Goal: Information Seeking & Learning: Check status

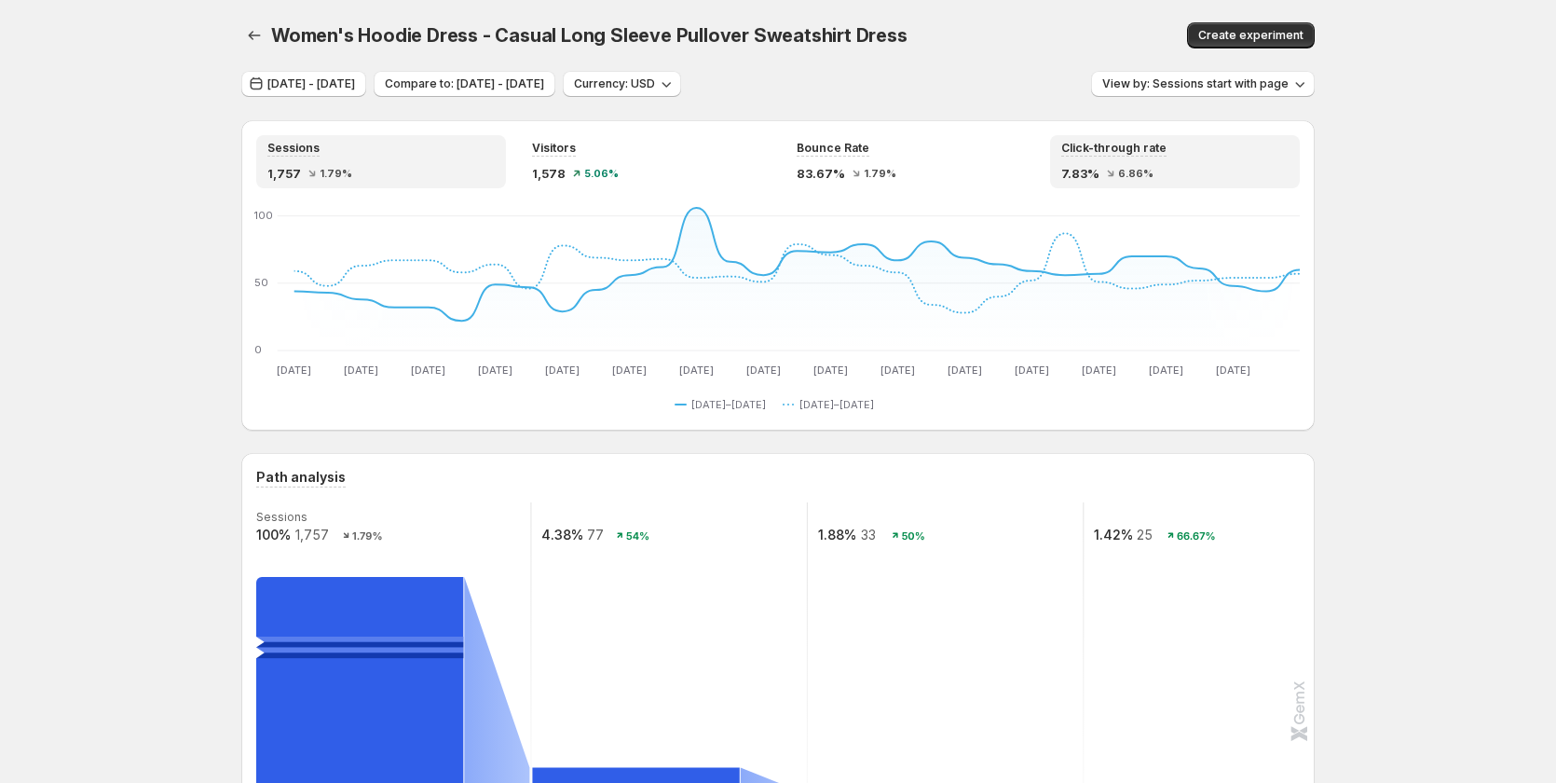
click at [1148, 158] on div "Click-through rate 7.83% 6.86%" at bounding box center [1174, 162] width 227 height 42
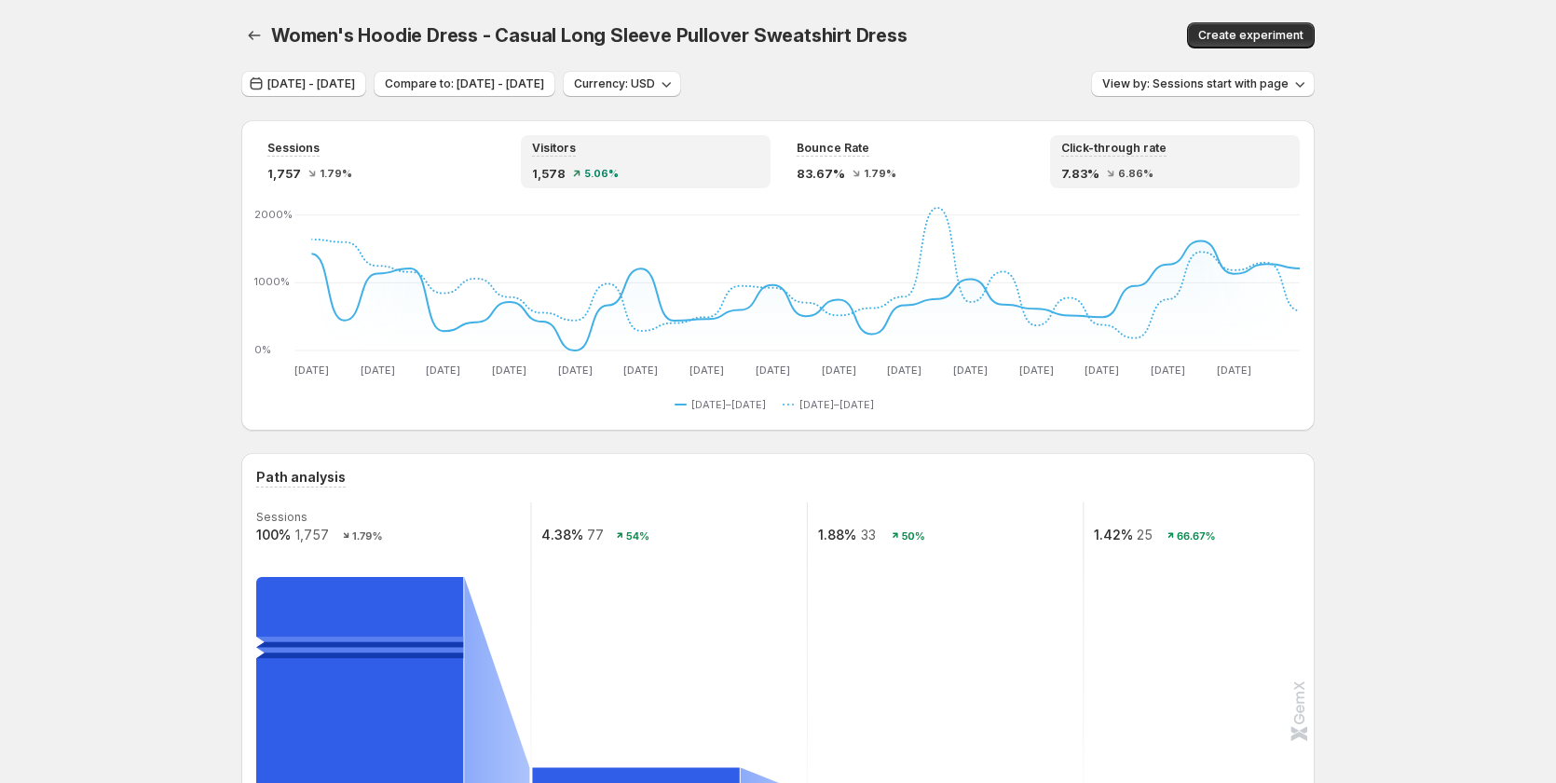
click at [649, 168] on div "1,578 5.06%" at bounding box center [645, 173] width 227 height 19
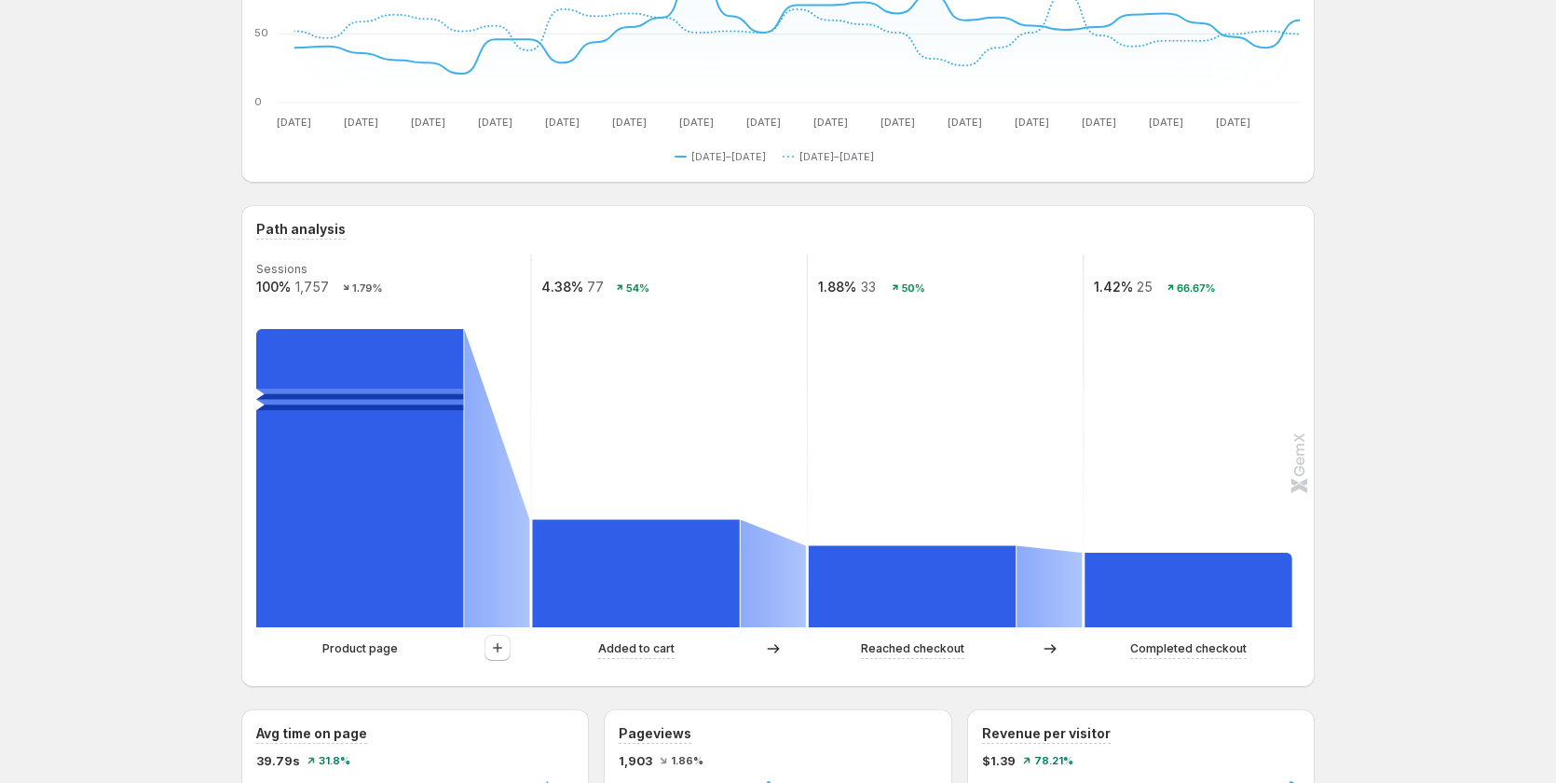
scroll to position [279, 0]
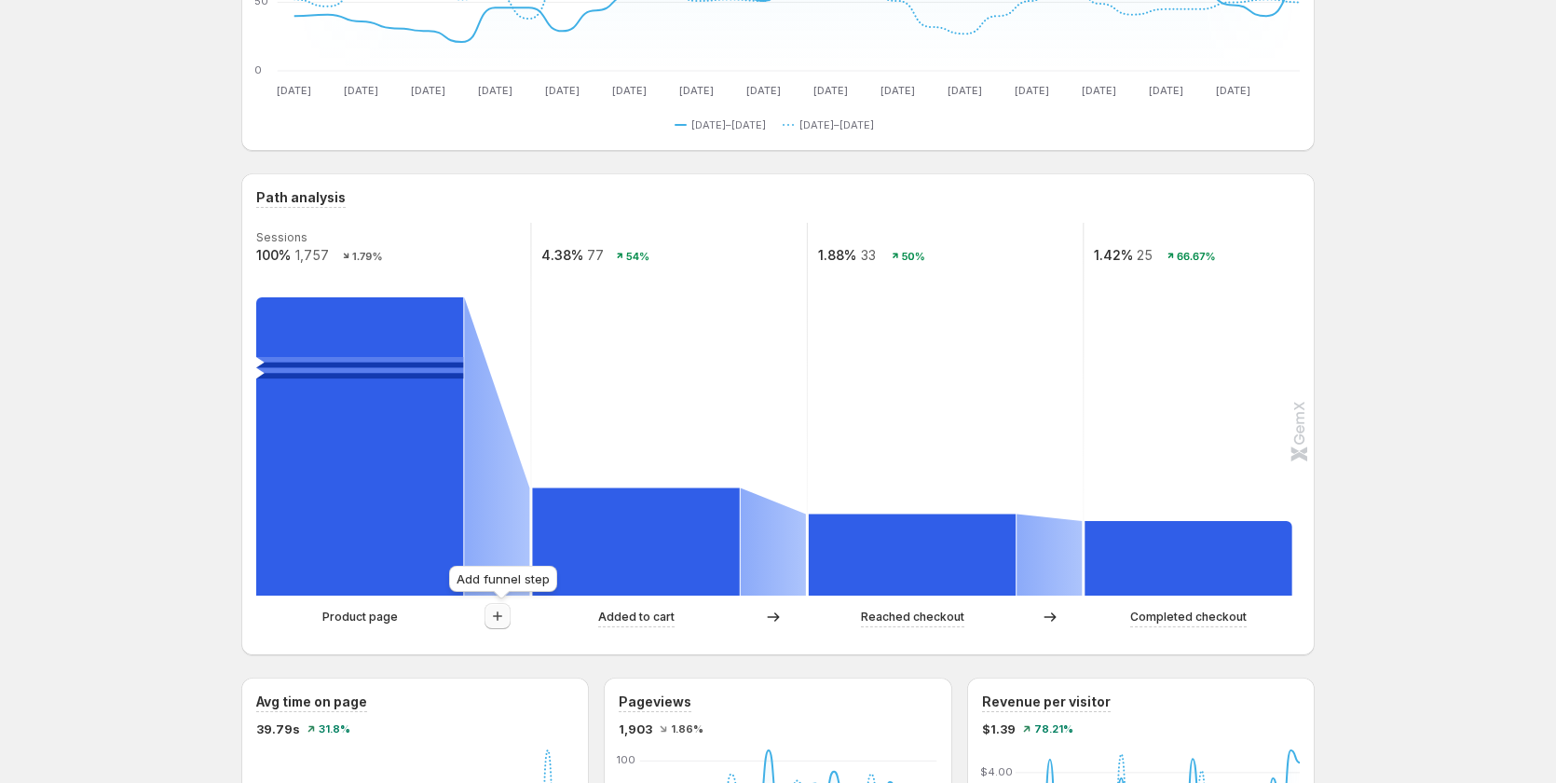
click at [498, 618] on icon "button" at bounding box center [497, 616] width 19 height 19
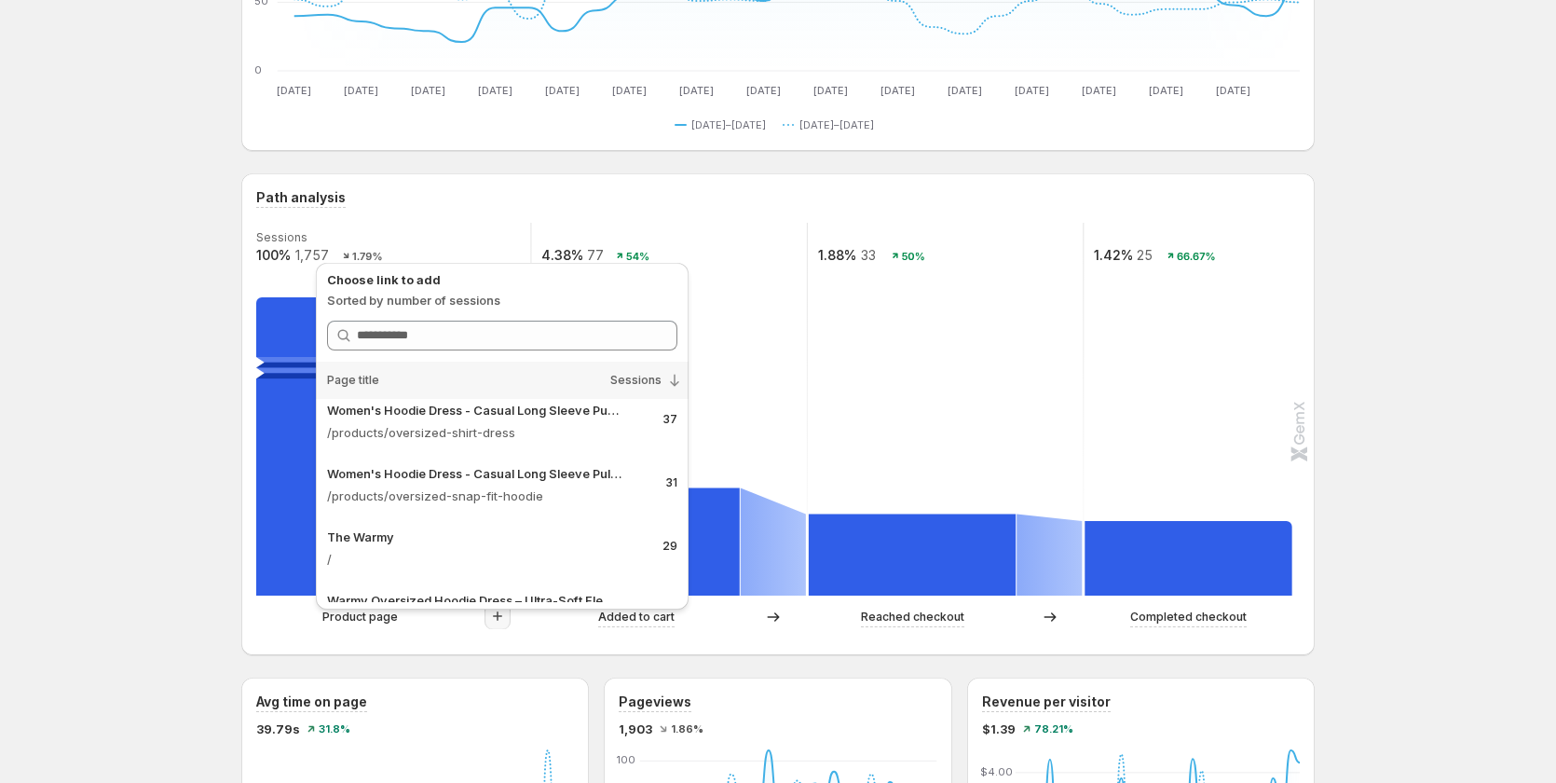
scroll to position [0, 0]
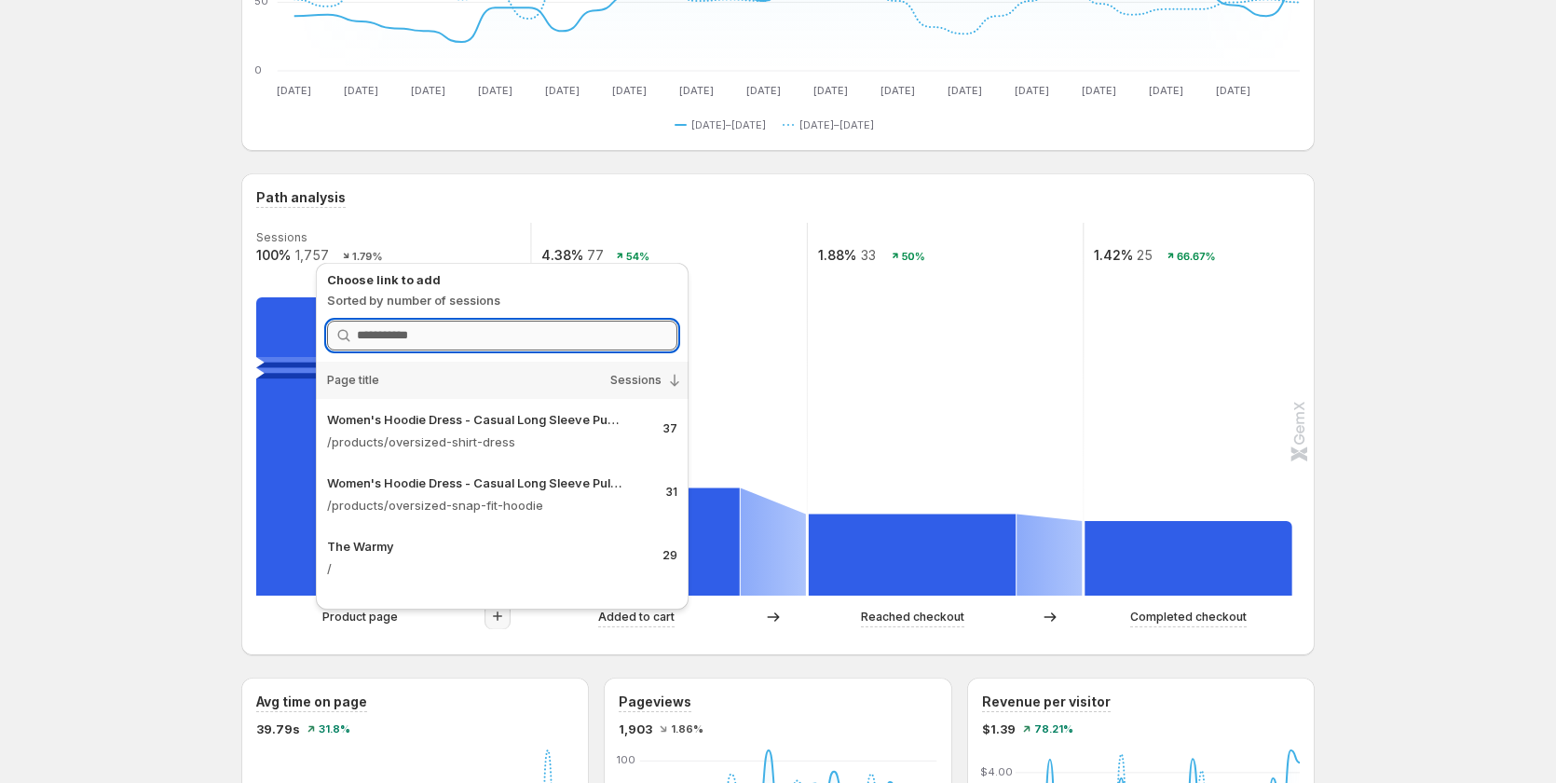
click at [444, 335] on input "Search link" at bounding box center [517, 335] width 320 height 30
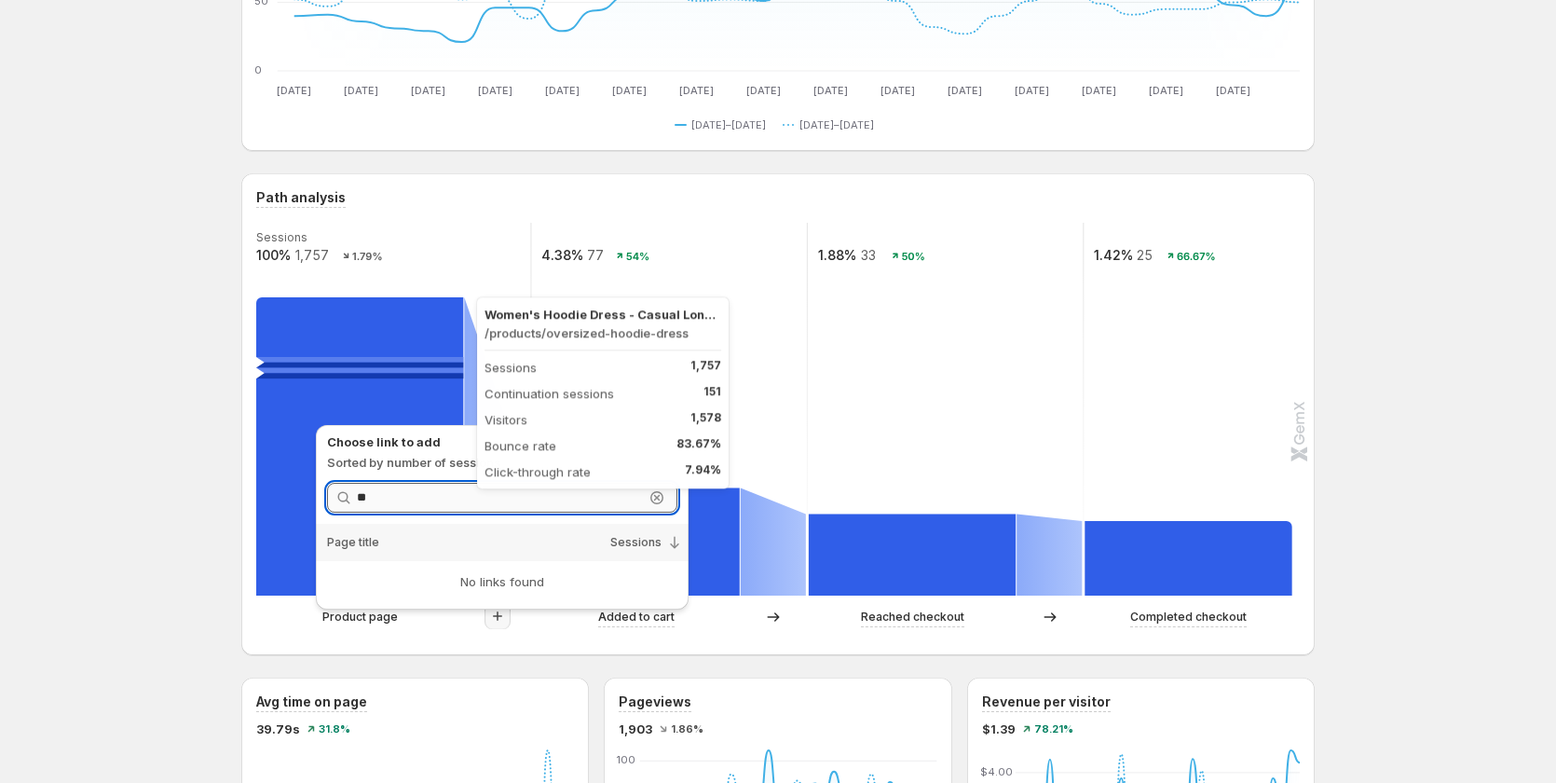
type input "*"
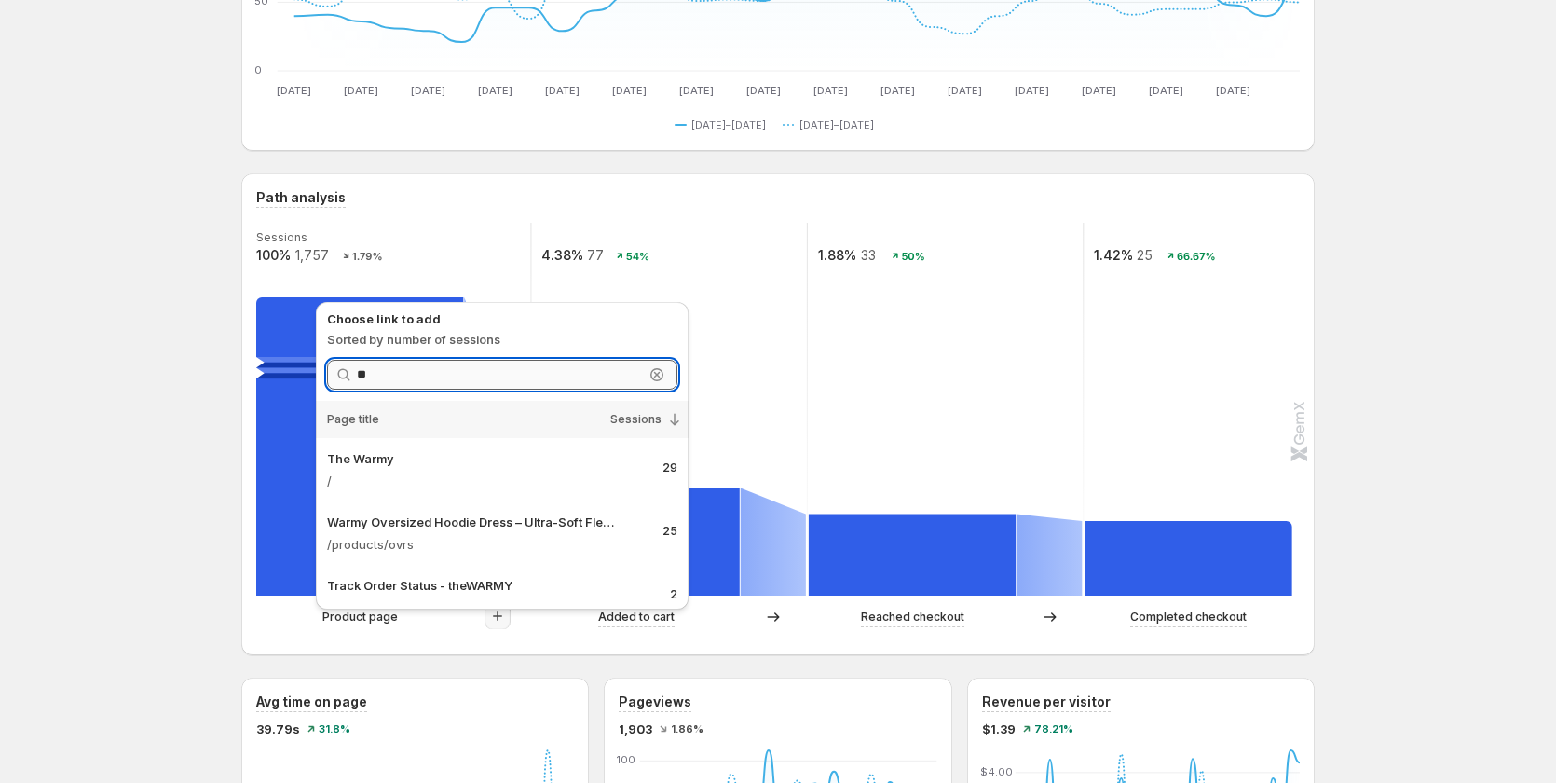
type input "*"
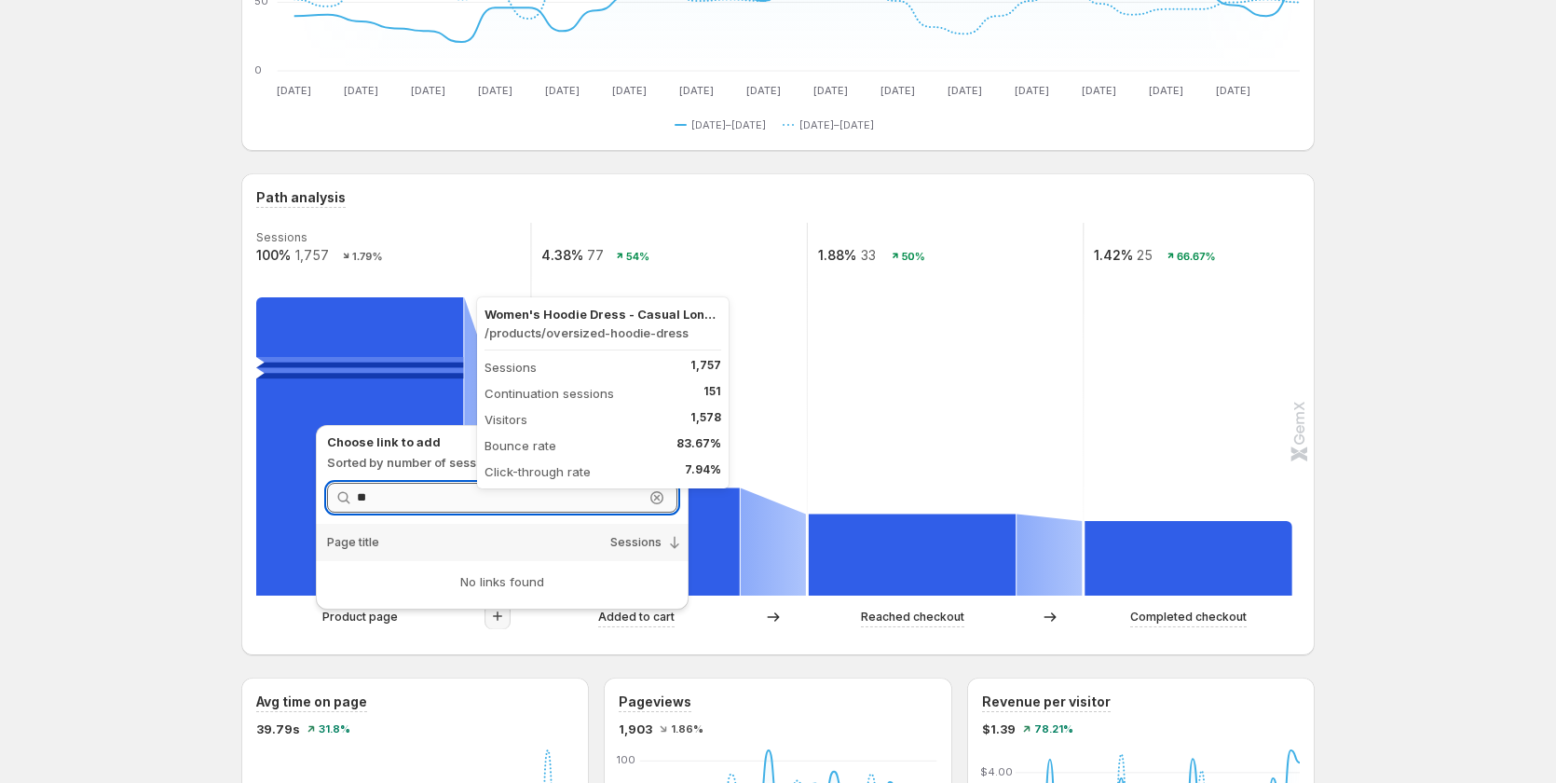
type input "*"
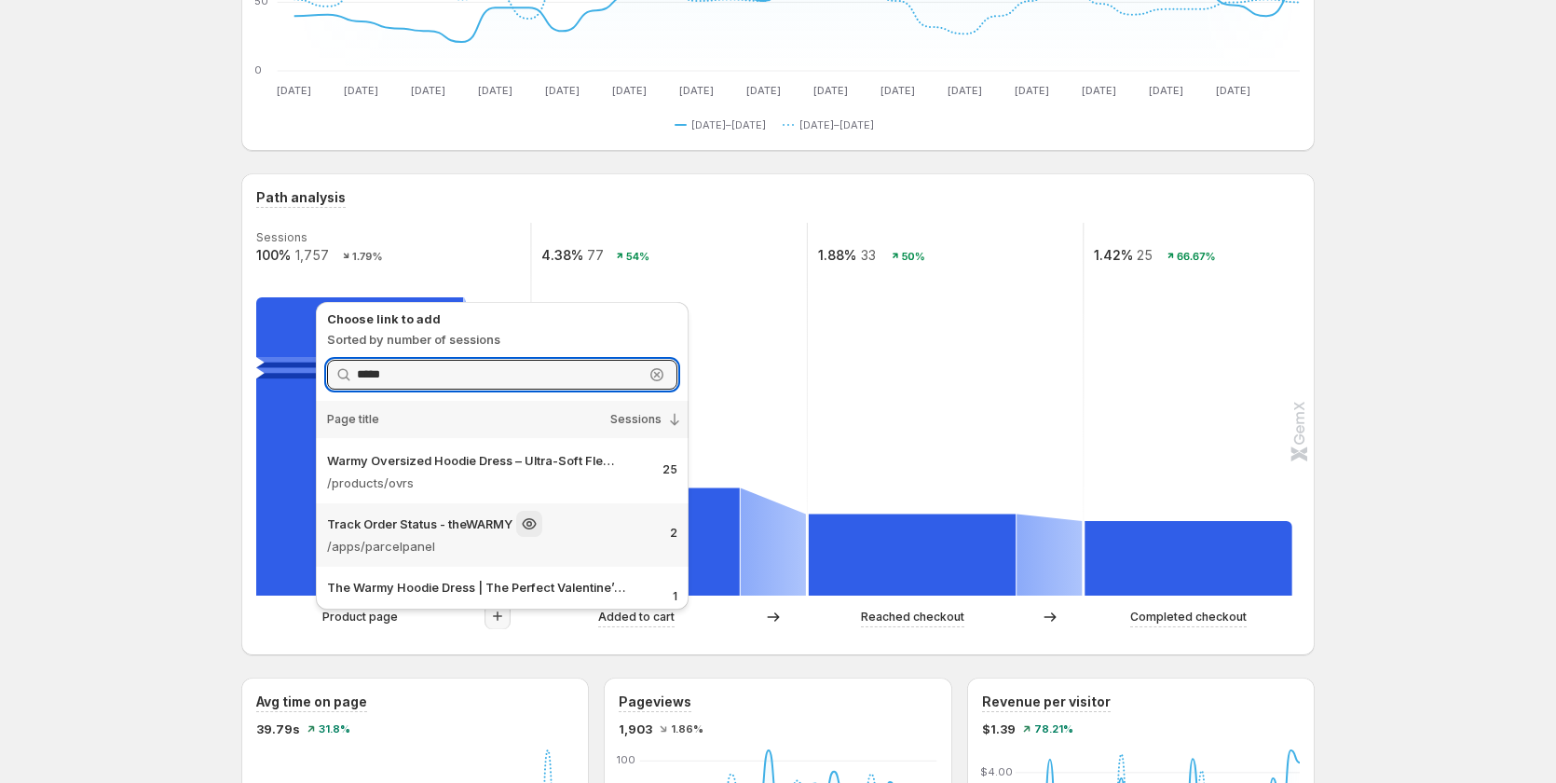
scroll to position [89, 0]
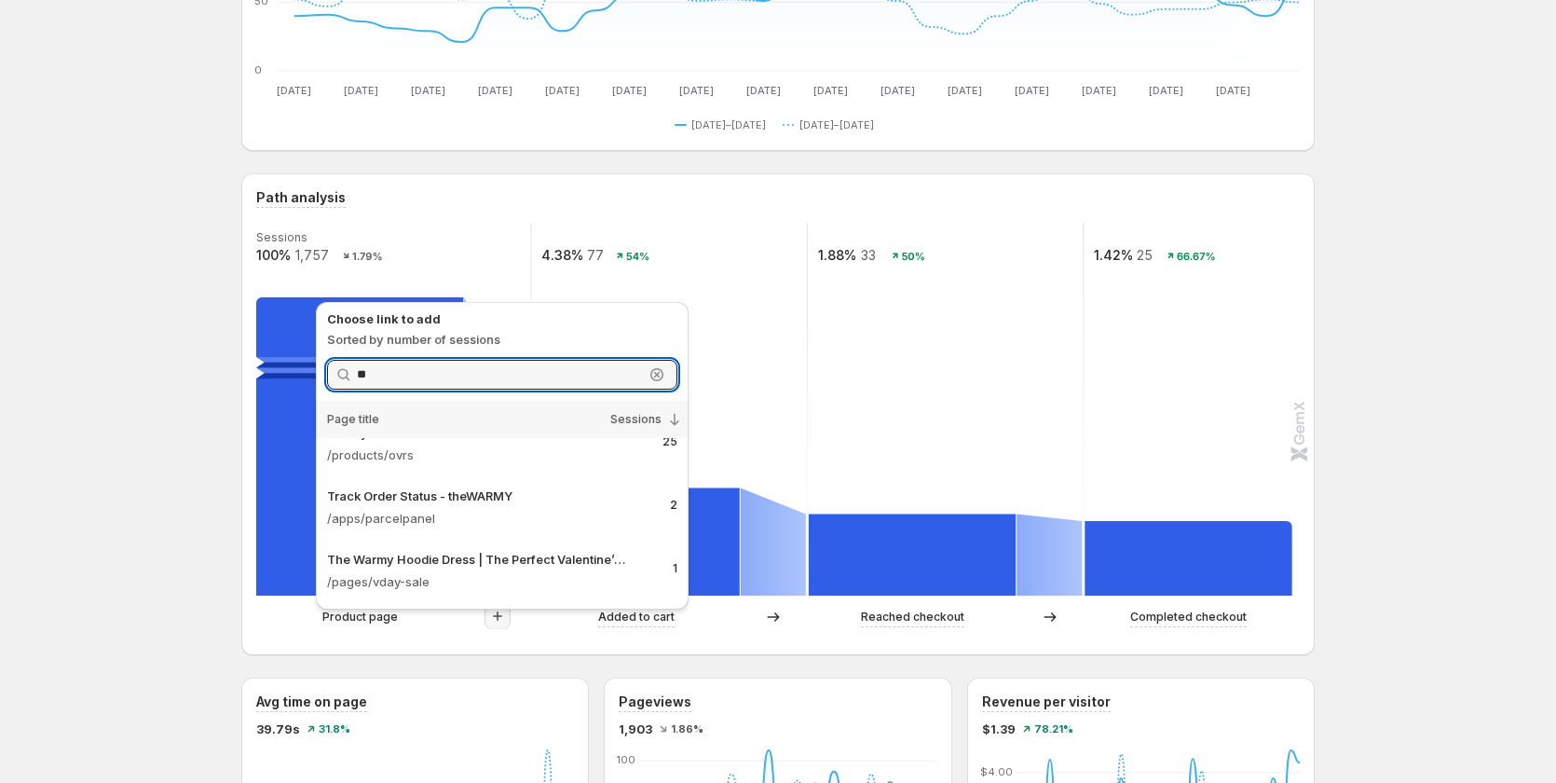
type input "*"
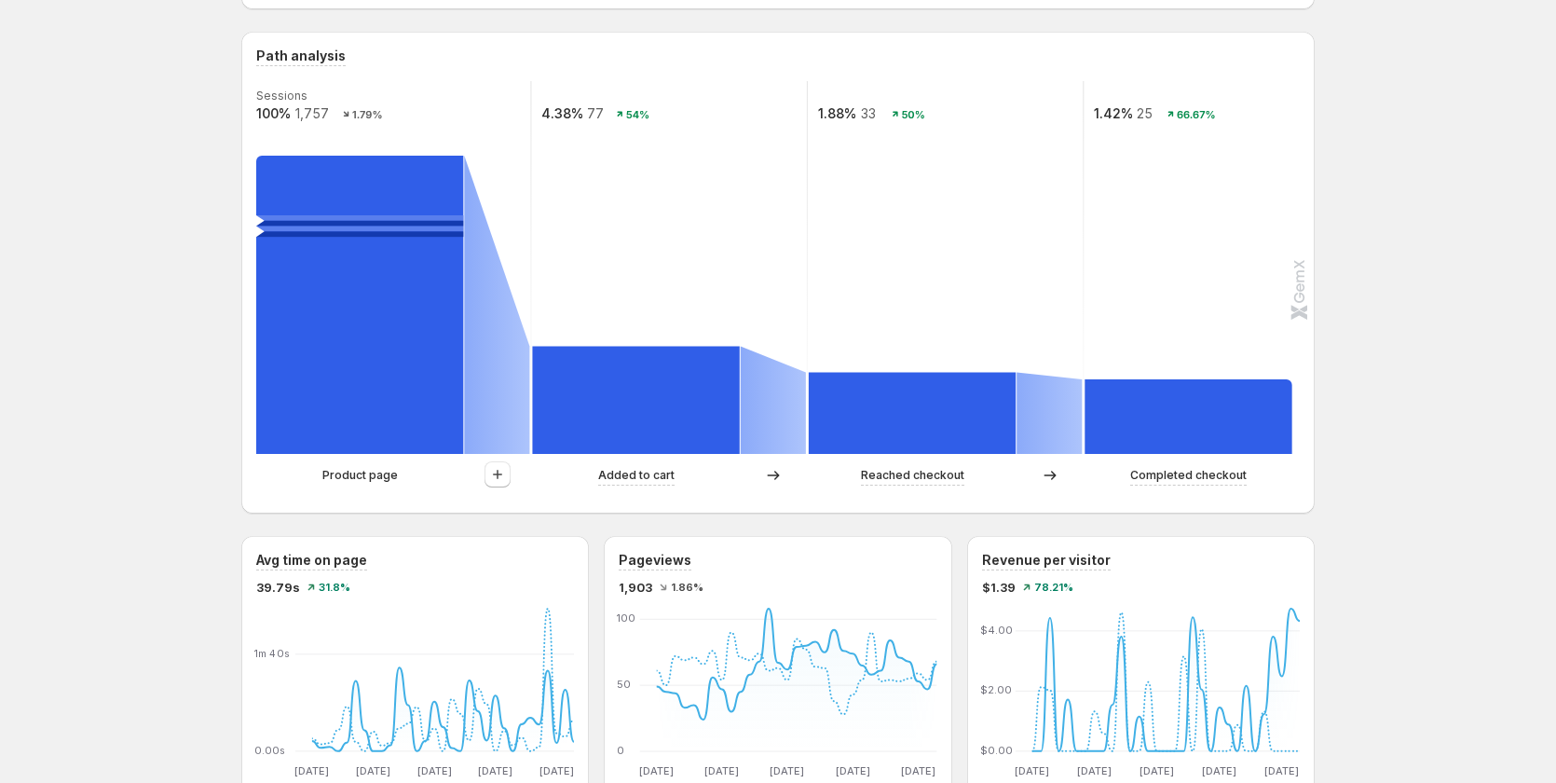
scroll to position [466, 0]
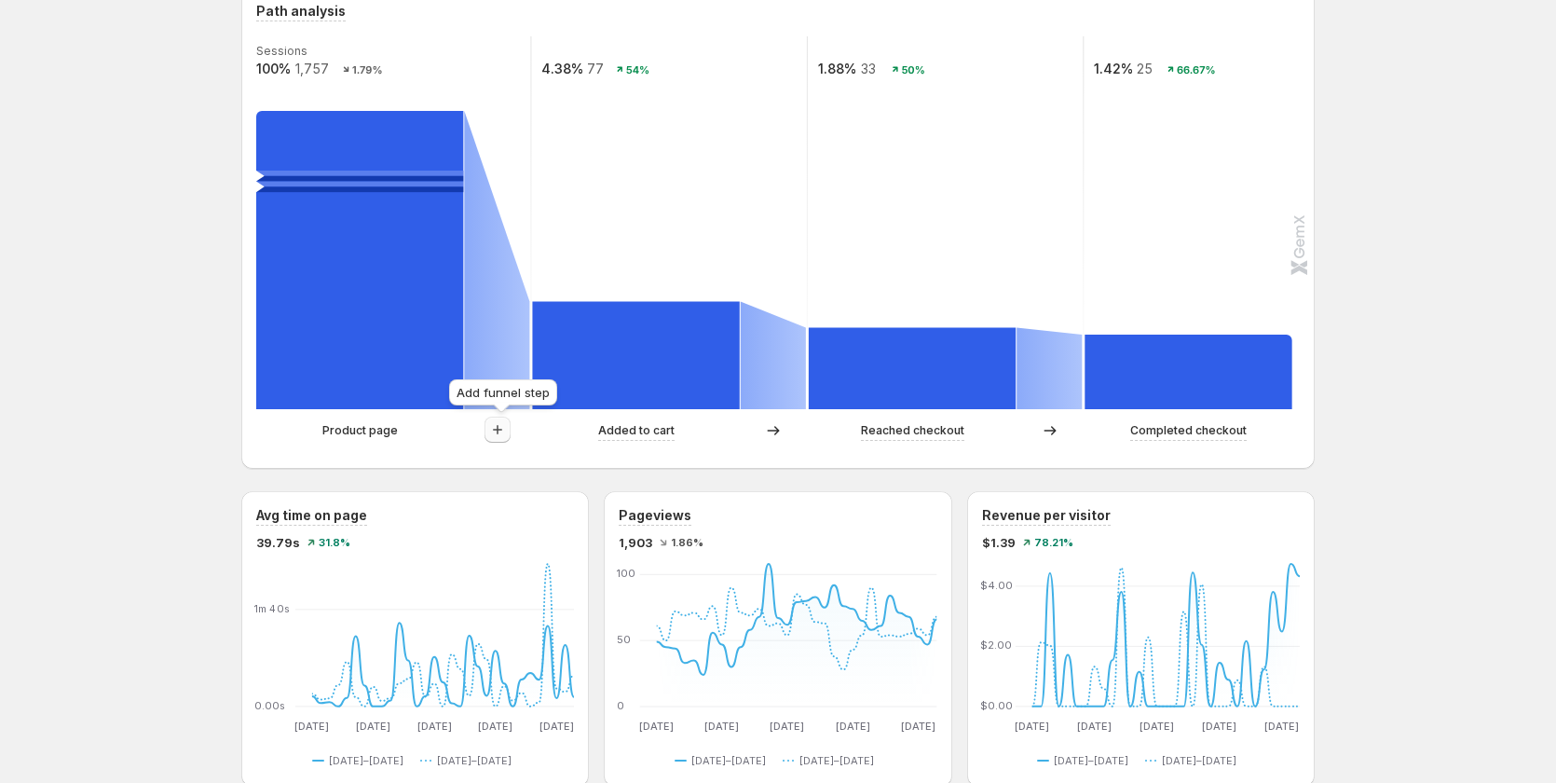
click at [507, 430] on icon "button" at bounding box center [497, 429] width 19 height 19
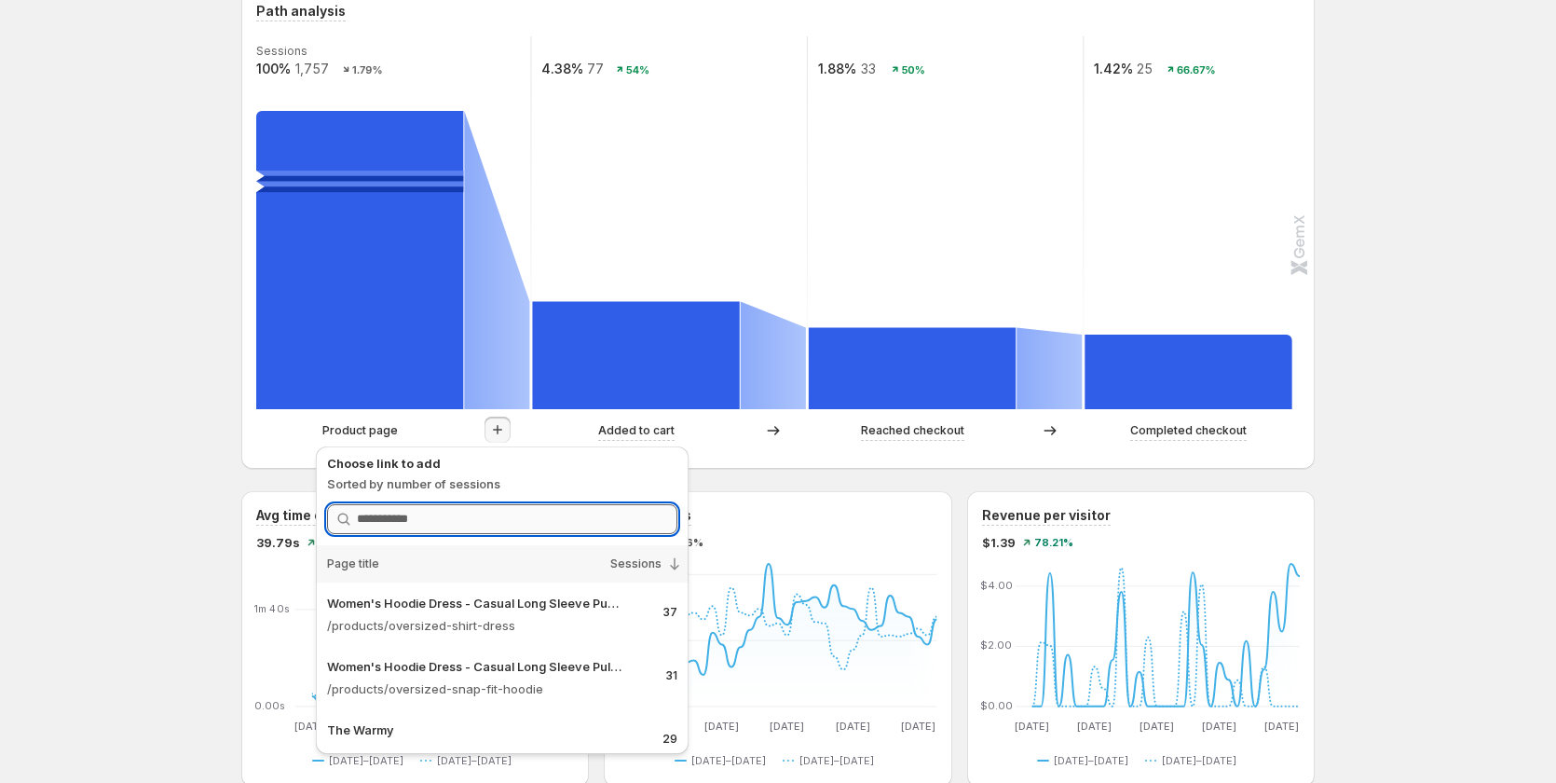
click at [527, 511] on input "Search link" at bounding box center [517, 519] width 320 height 30
type input "*******"
click at [479, 625] on p "/products/oversized-shirt-dress" at bounding box center [487, 625] width 321 height 19
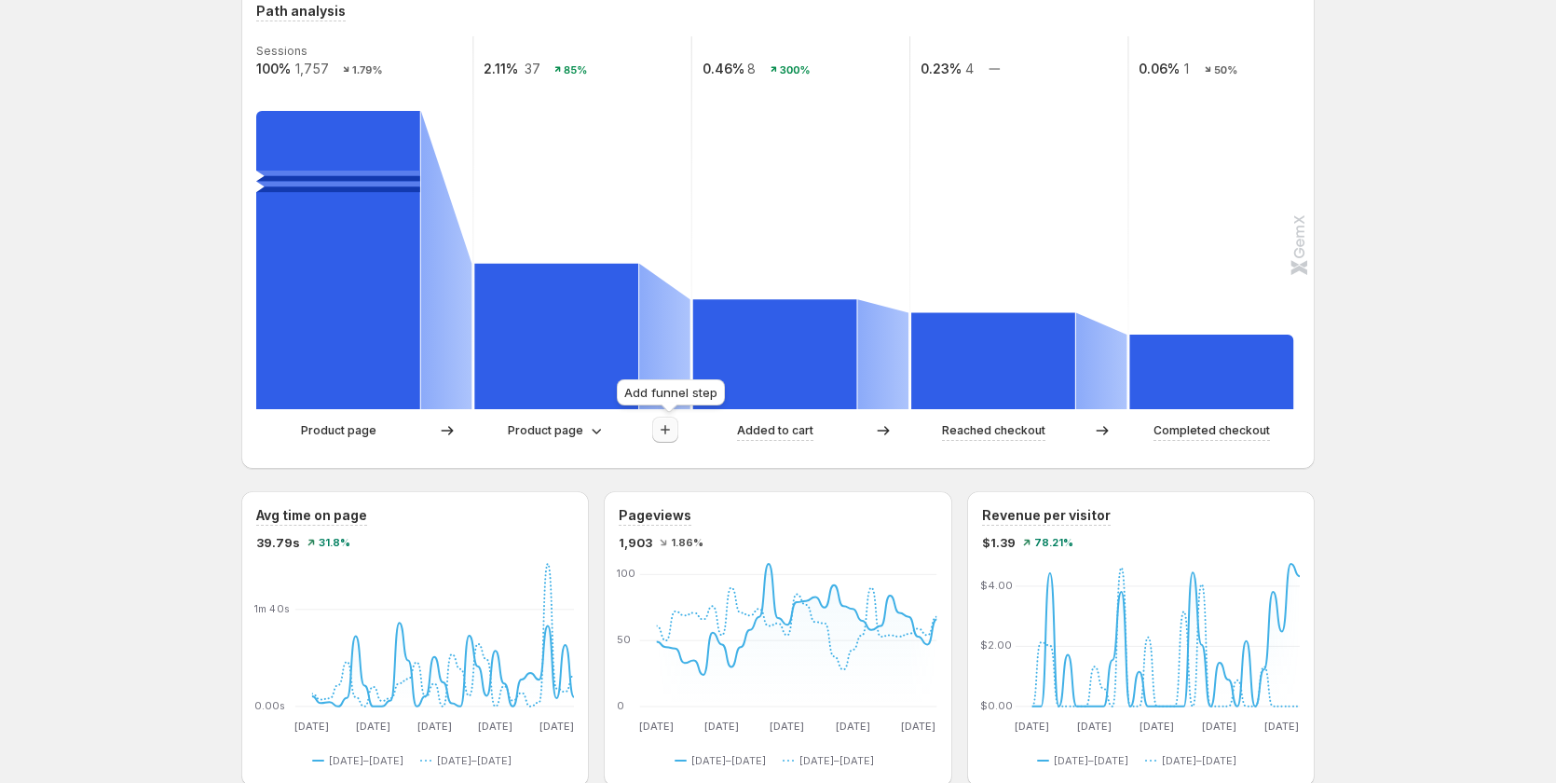
click at [678, 428] on button "button" at bounding box center [665, 429] width 26 height 26
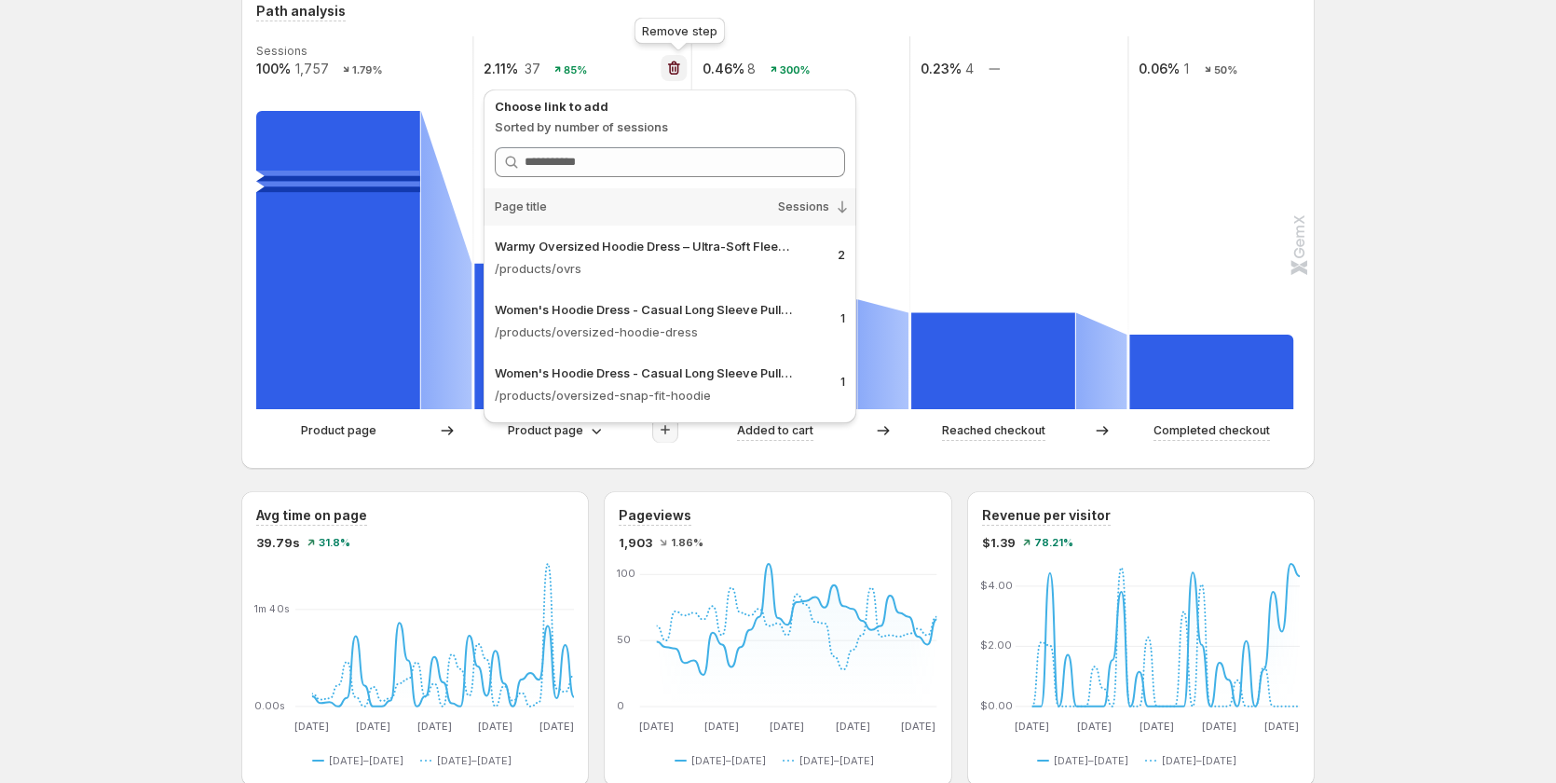
click at [680, 60] on icon "button" at bounding box center [674, 68] width 19 height 19
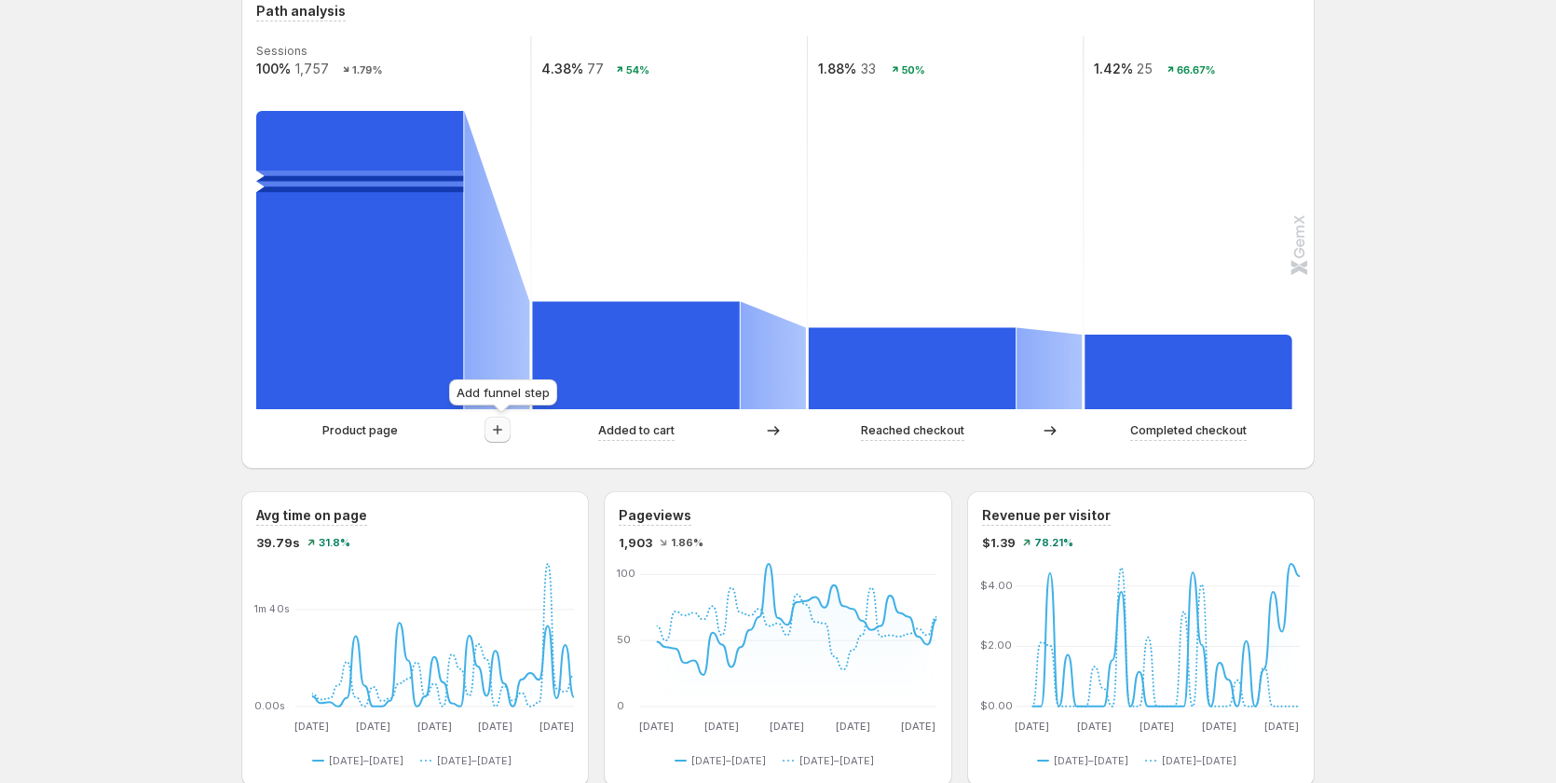
click at [507, 435] on icon "button" at bounding box center [497, 429] width 19 height 19
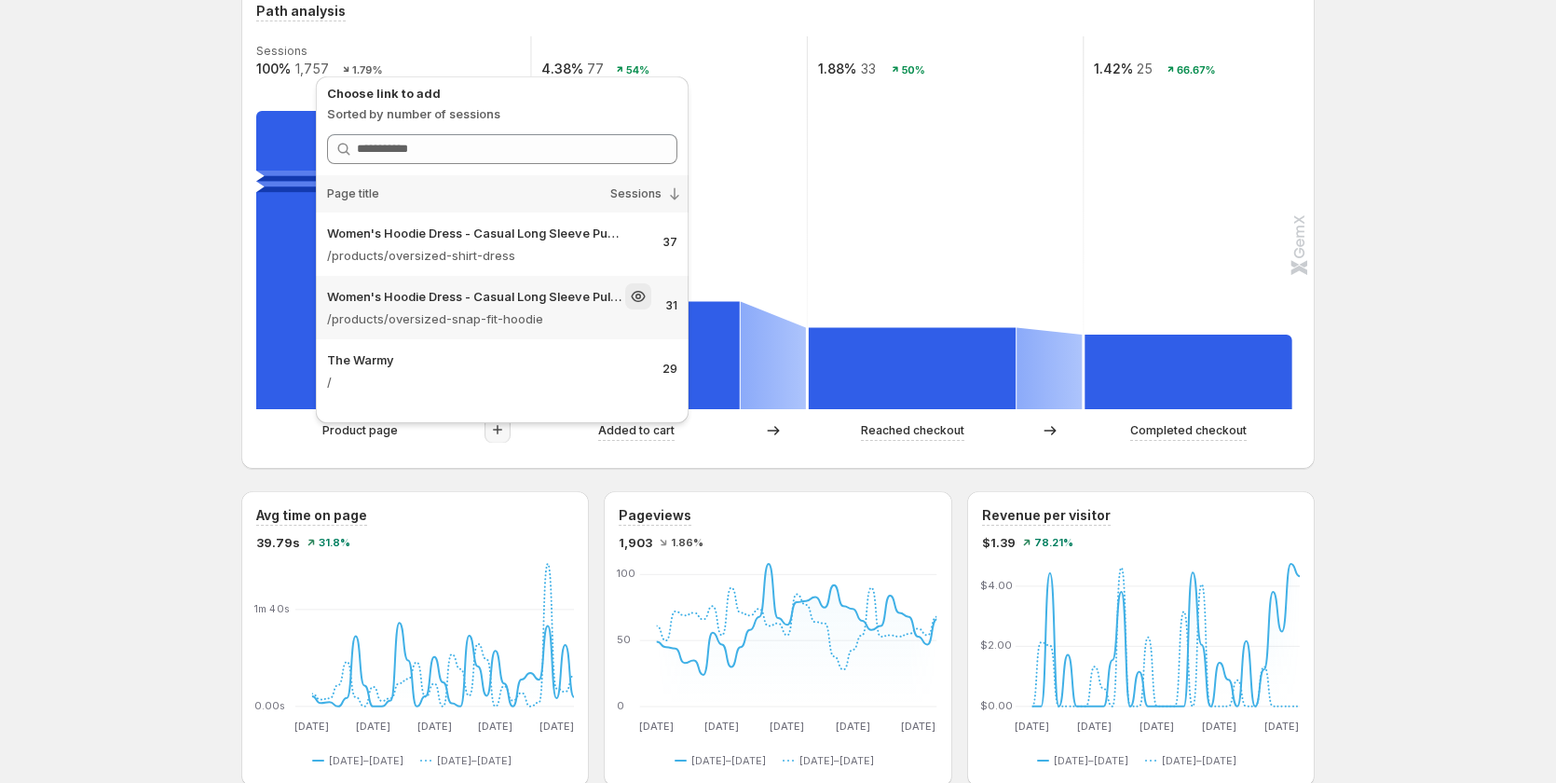
click at [506, 294] on p "Women's Hoodie Dress - Casual Long Sleeve Pullover Sweatshirt Dress" at bounding box center [474, 296] width 294 height 19
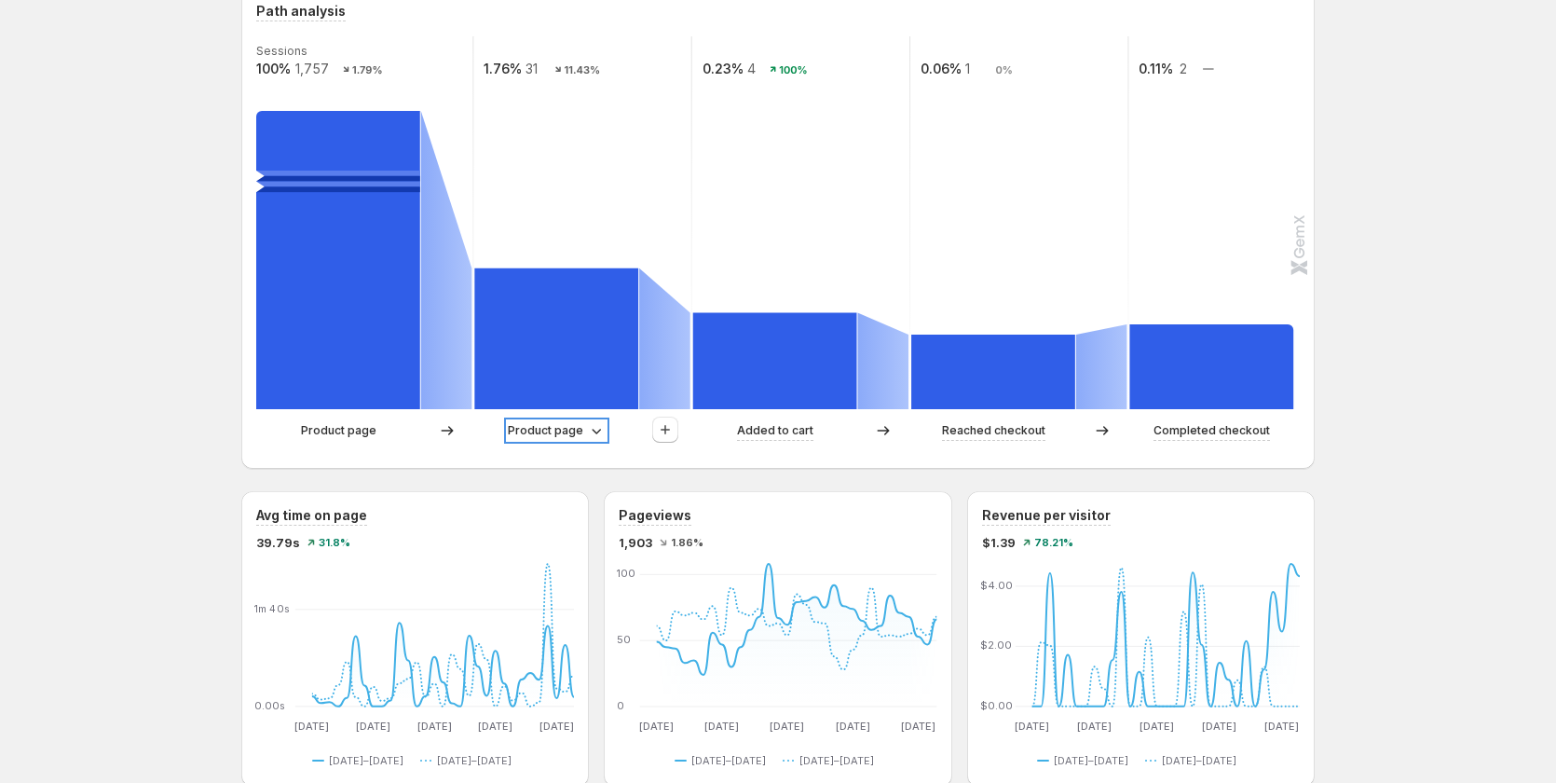
click at [564, 429] on p "Product page" at bounding box center [545, 430] width 75 height 19
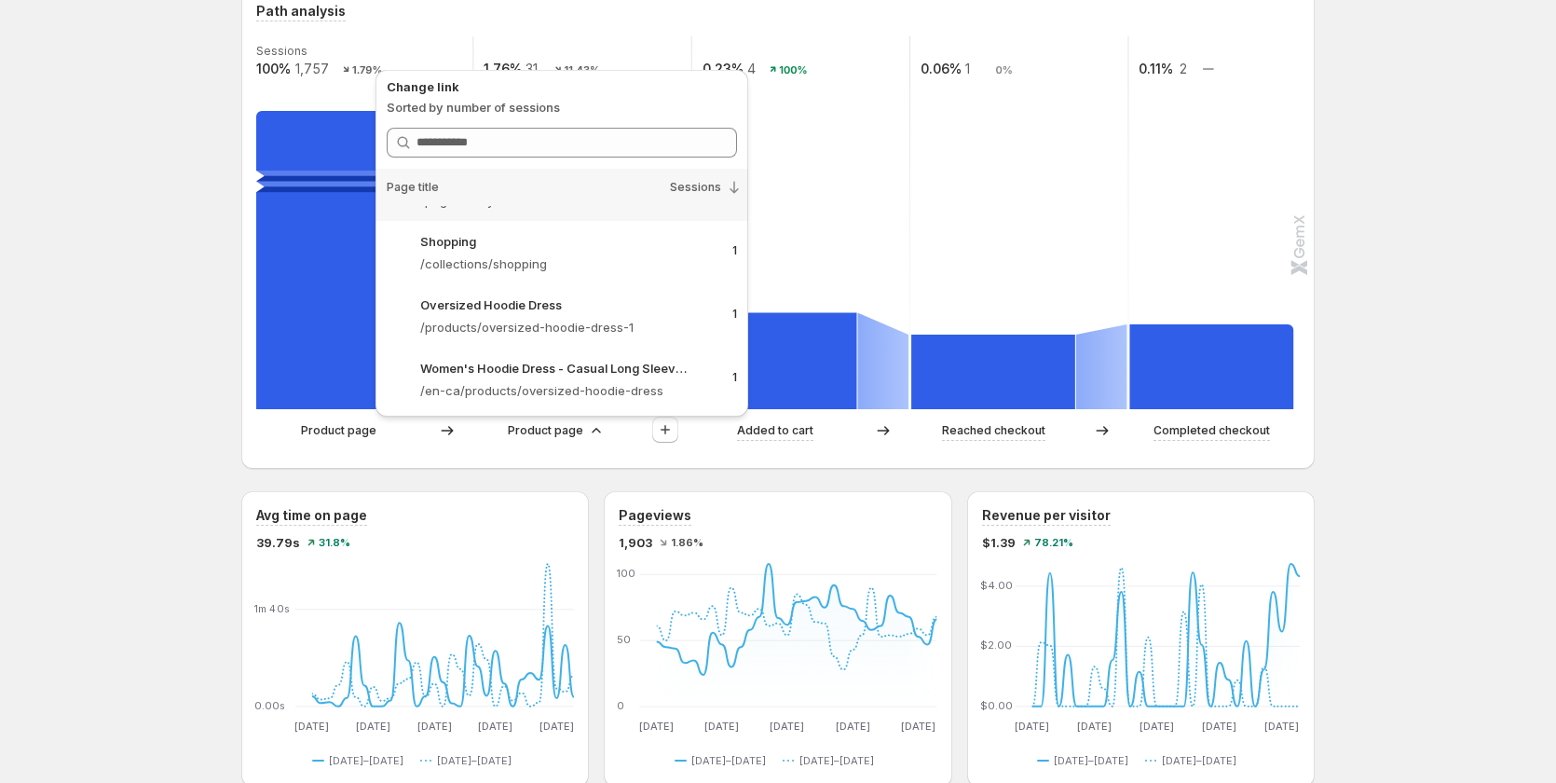
scroll to position [747, 0]
click at [607, 313] on div "Oversized Hoodie Dress" at bounding box center [568, 303] width 297 height 26
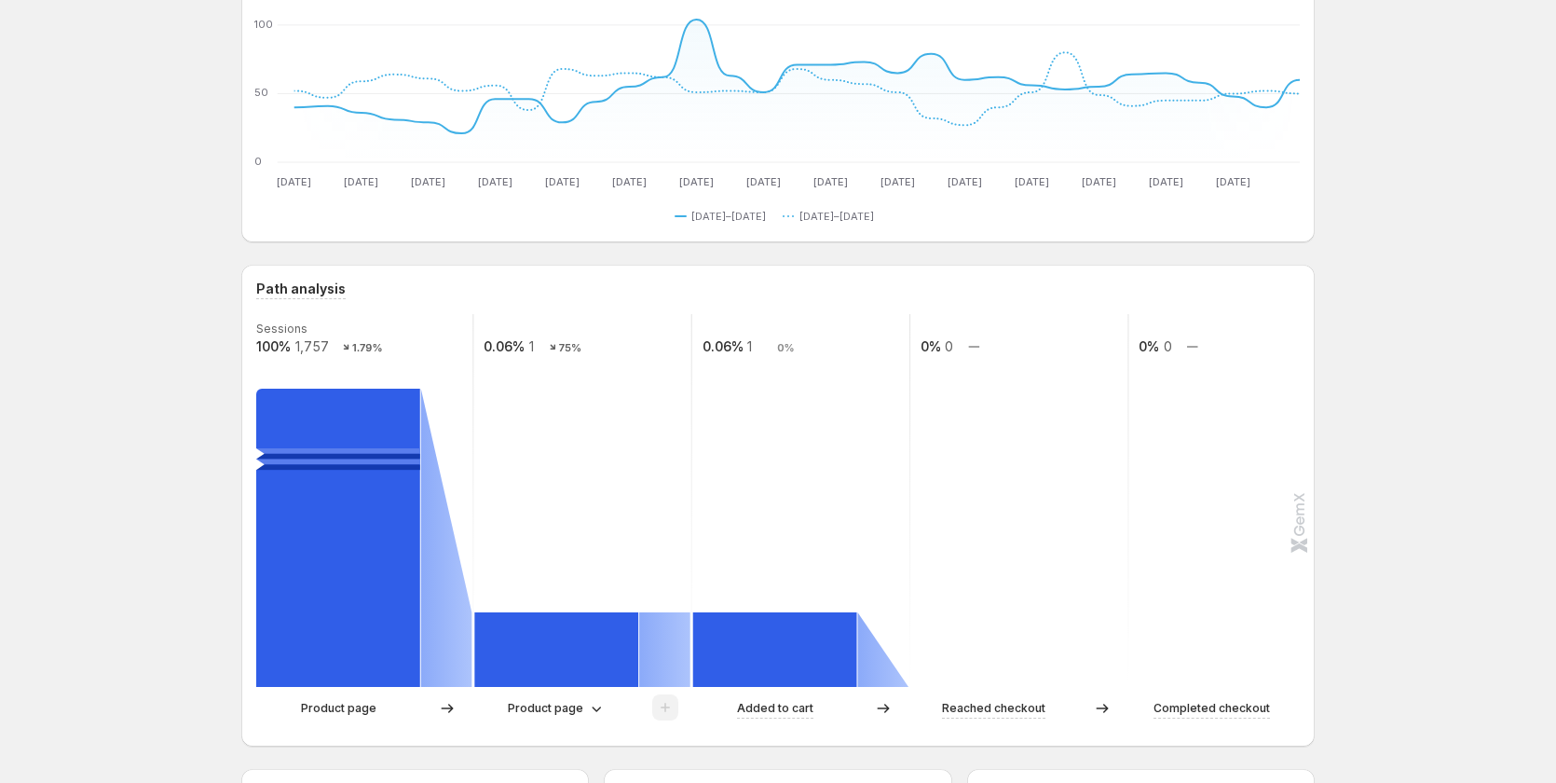
scroll to position [186, 0]
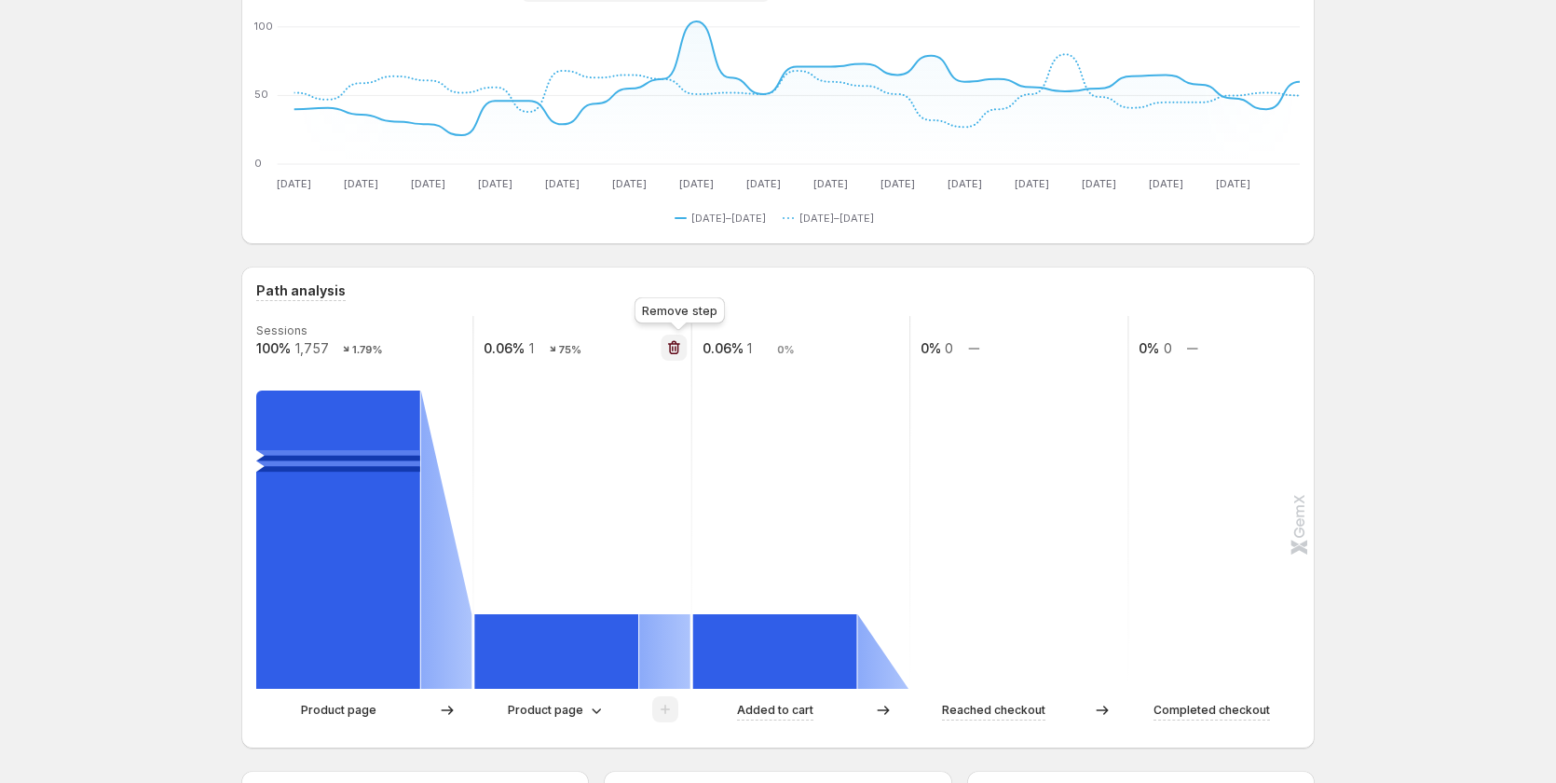
click at [678, 344] on icon "button" at bounding box center [674, 348] width 12 height 14
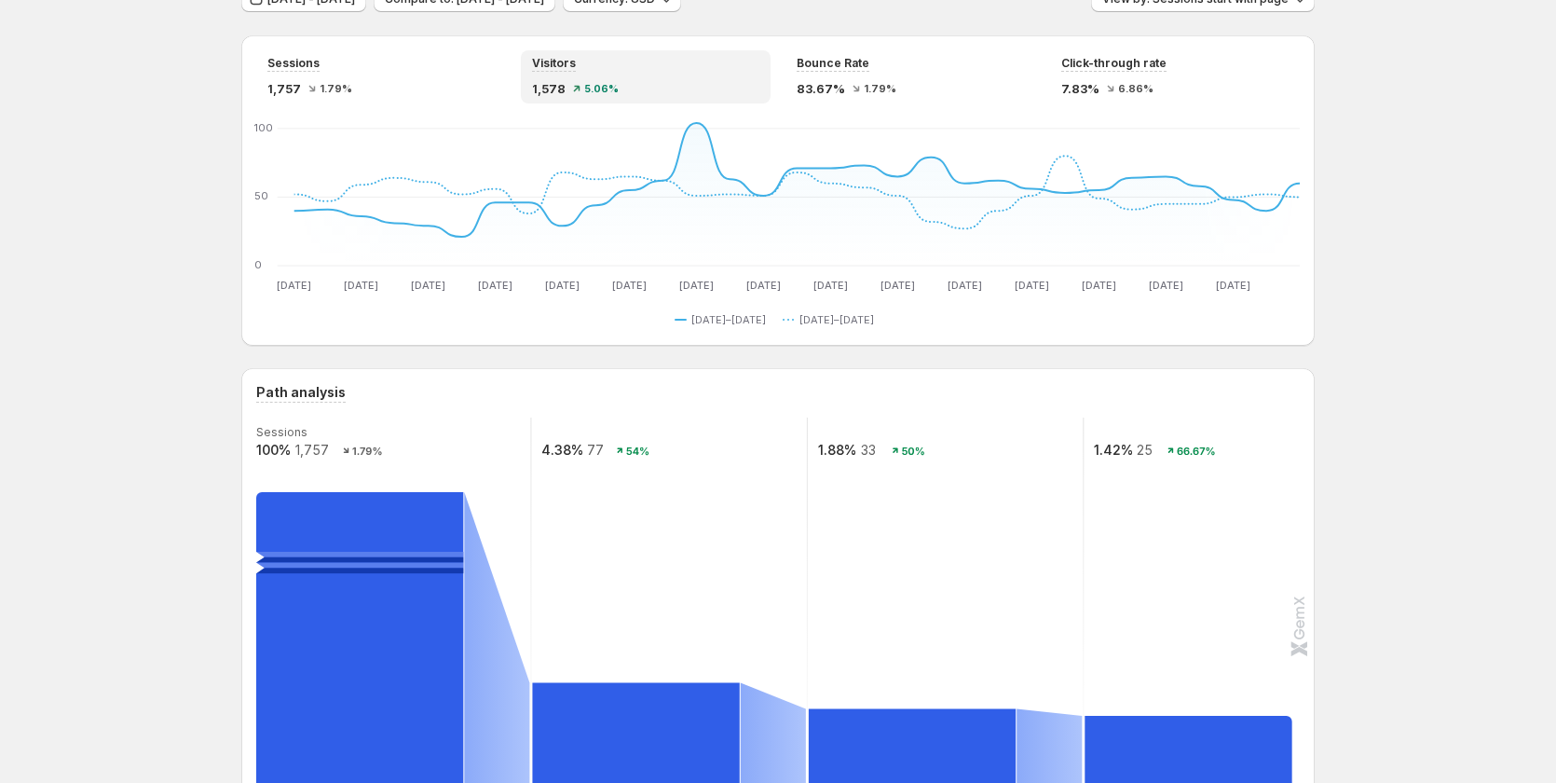
scroll to position [0, 0]
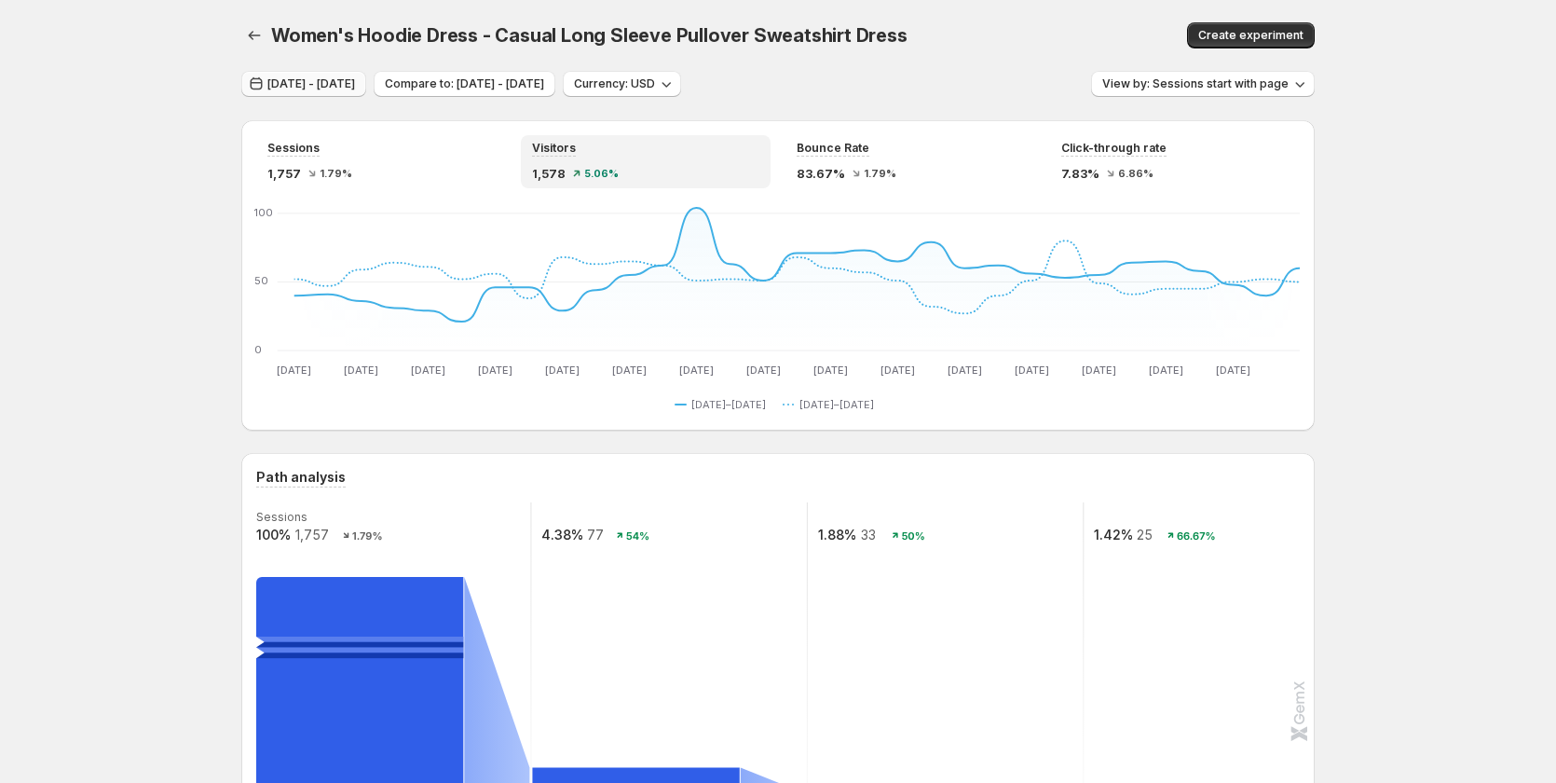
click at [355, 89] on span "Jul 01, 2025 - Jul 31, 2025" at bounding box center [311, 83] width 88 height 15
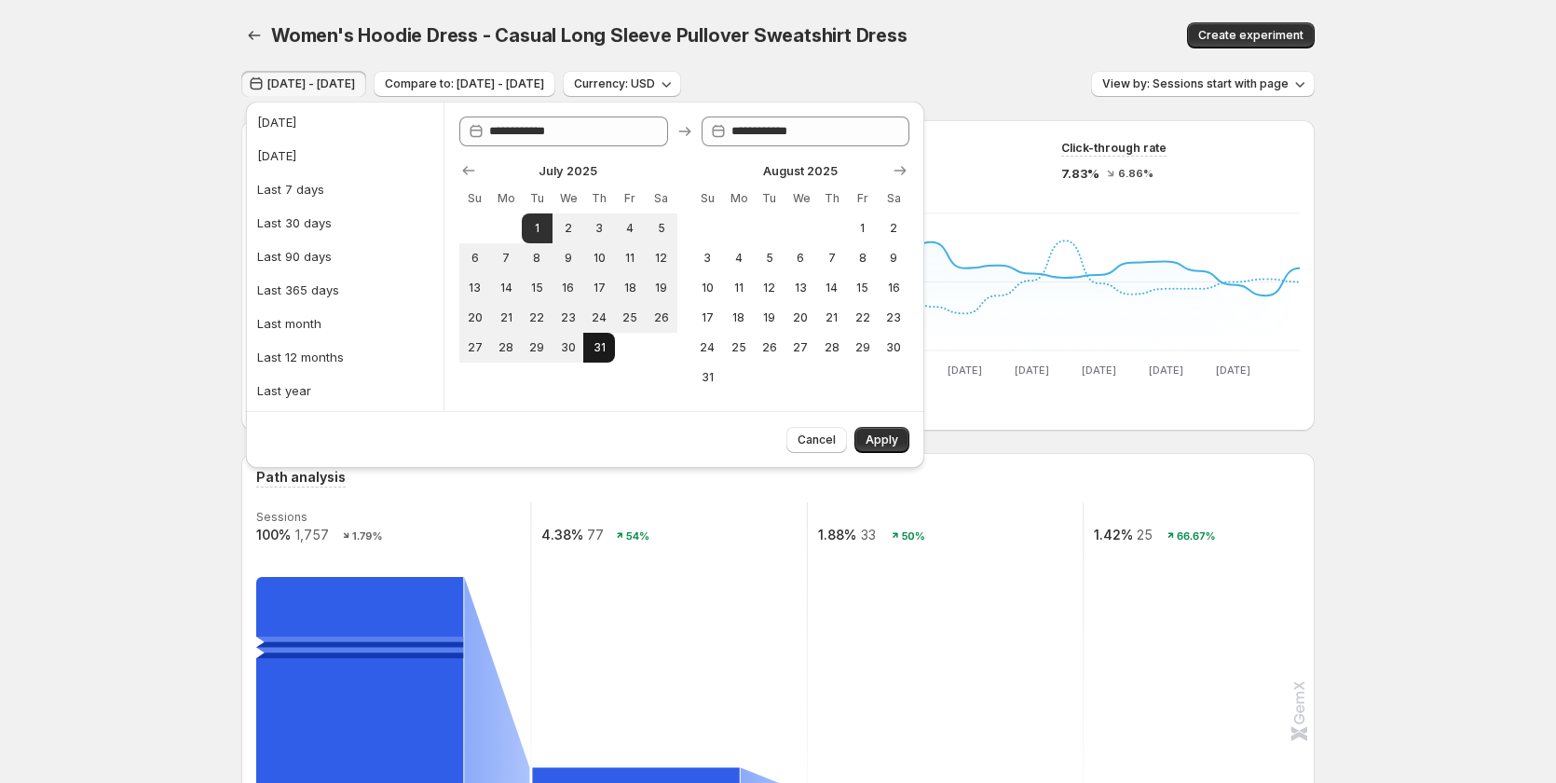
click at [591, 345] on span "31" at bounding box center [599, 347] width 16 height 15
type input "**********"
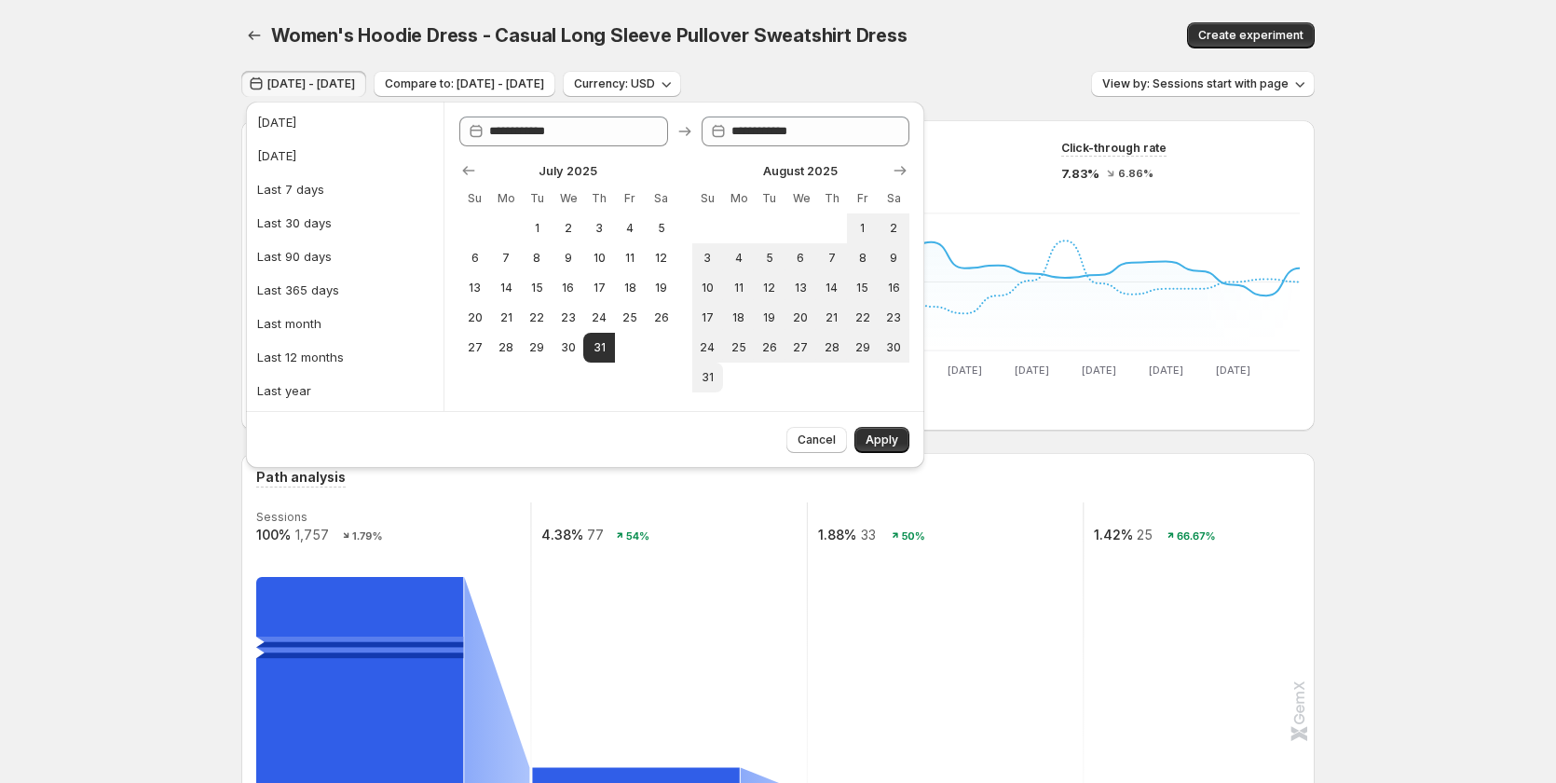
click at [888, 424] on div "Cancel Apply" at bounding box center [844, 436] width 130 height 34
click at [883, 433] on span "Apply" at bounding box center [882, 439] width 33 height 15
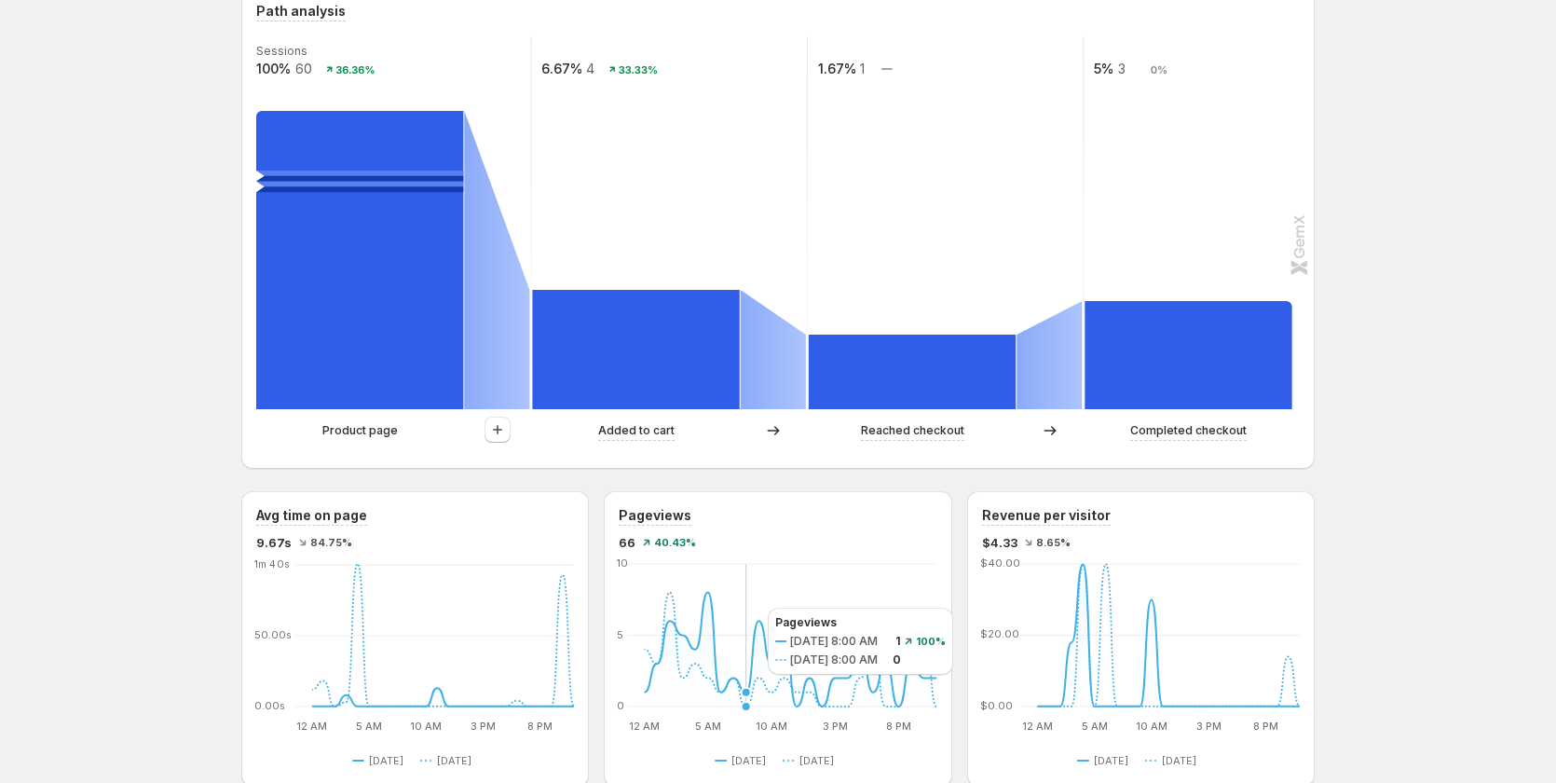
scroll to position [466, 0]
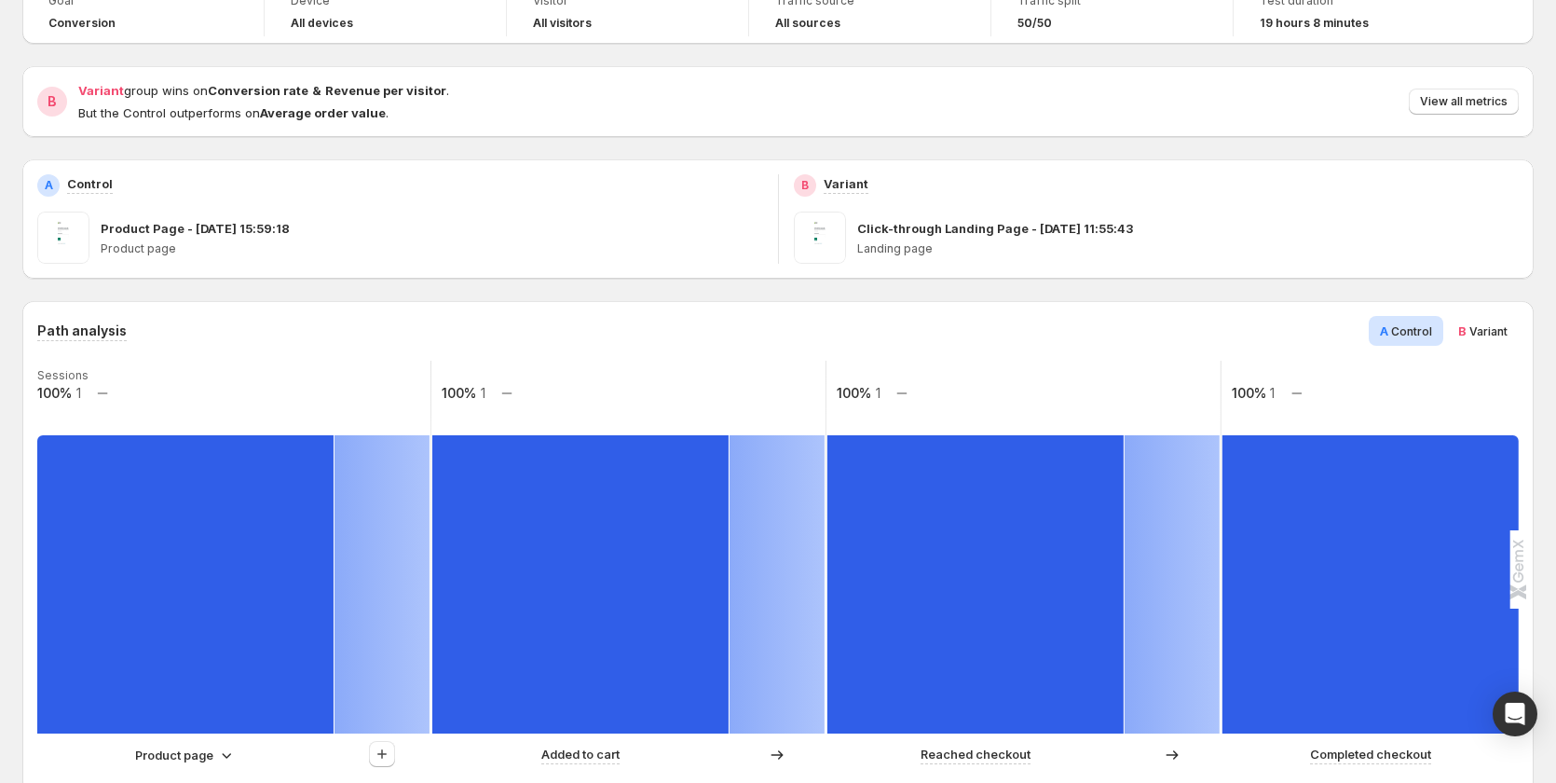
scroll to position [652, 0]
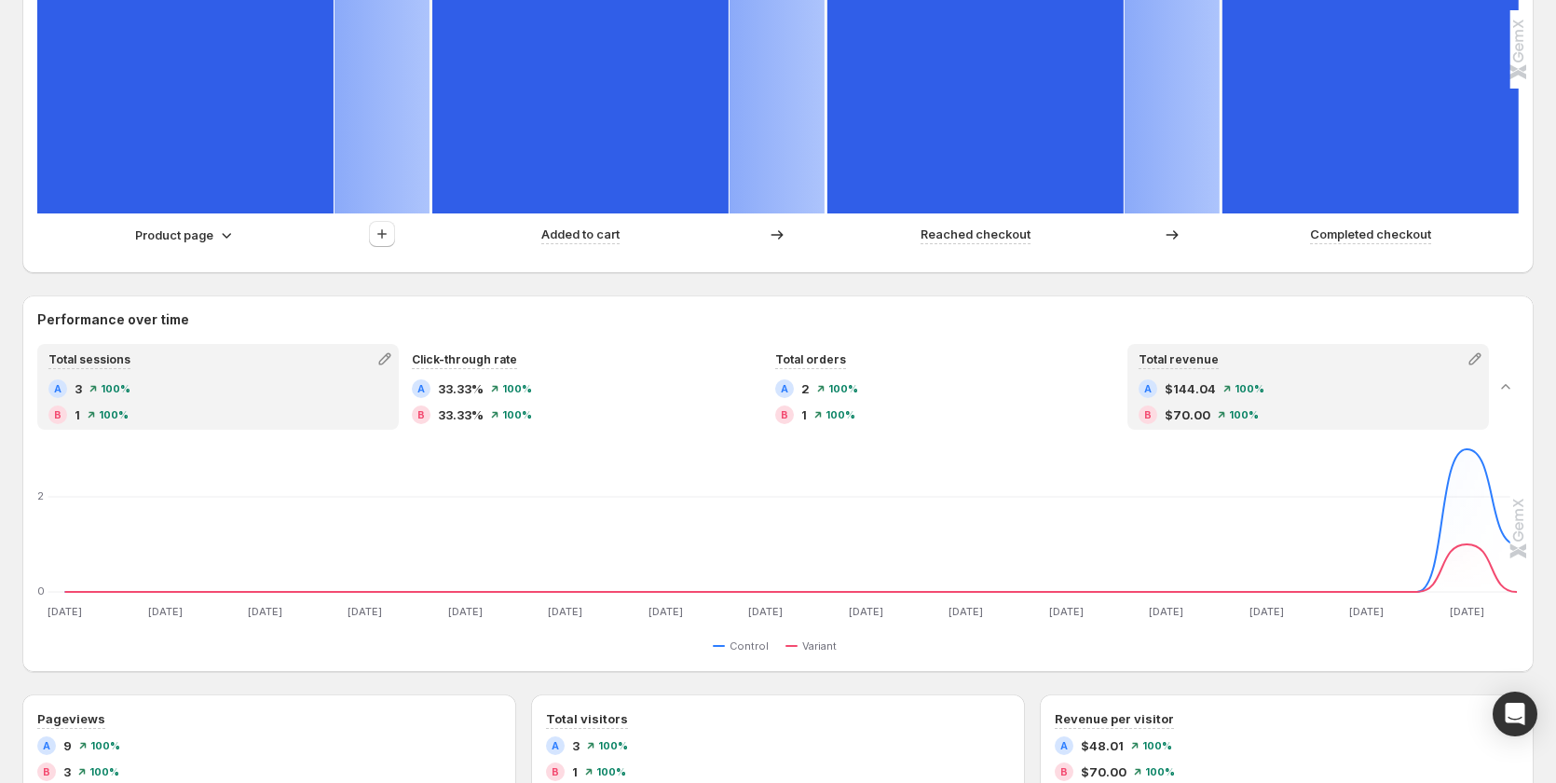
click at [1277, 405] on div "B $70.00 100%" at bounding box center [1307, 414] width 339 height 19
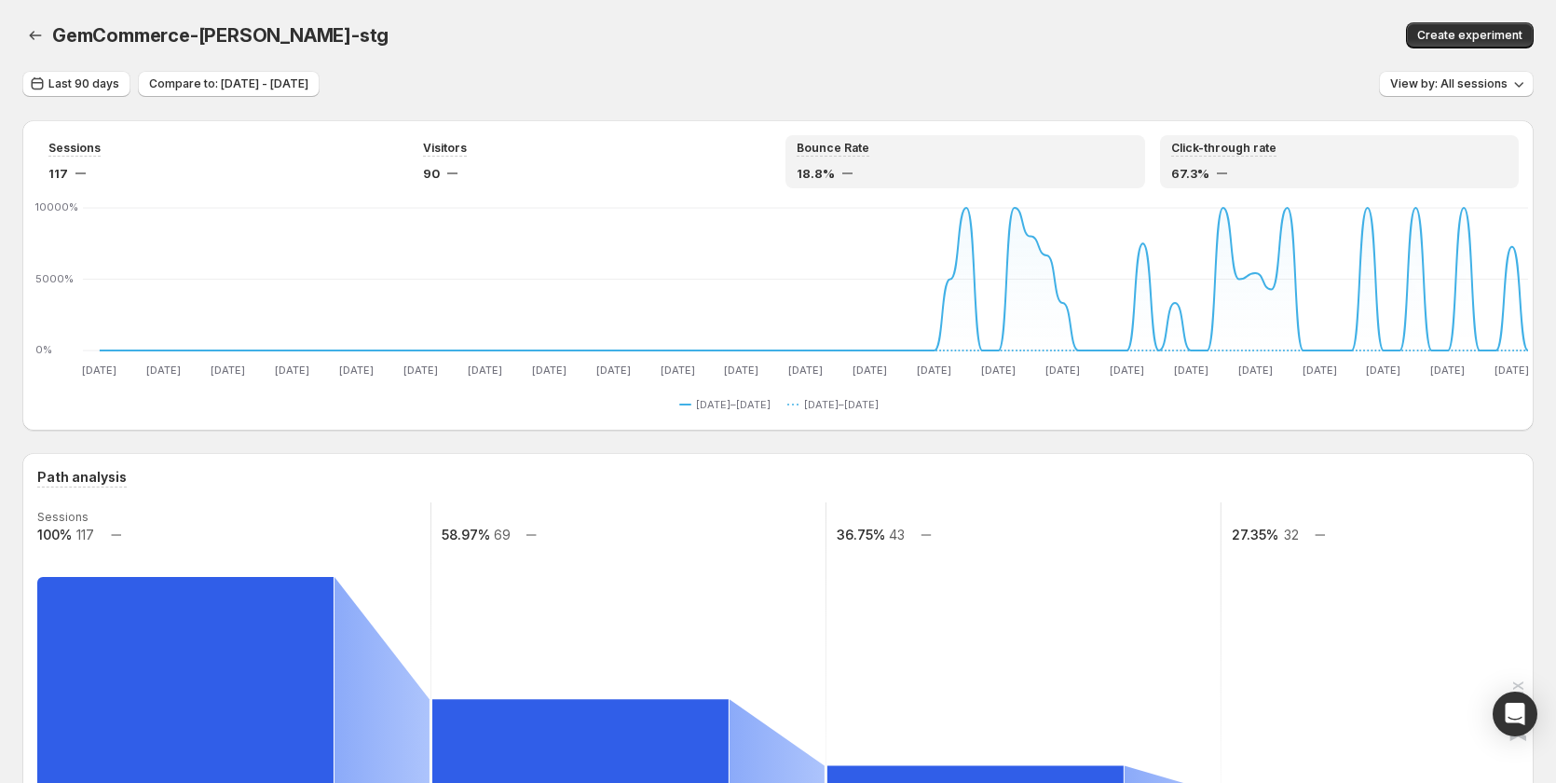
click at [903, 163] on div "Bounce Rate 18.8%" at bounding box center [965, 162] width 337 height 42
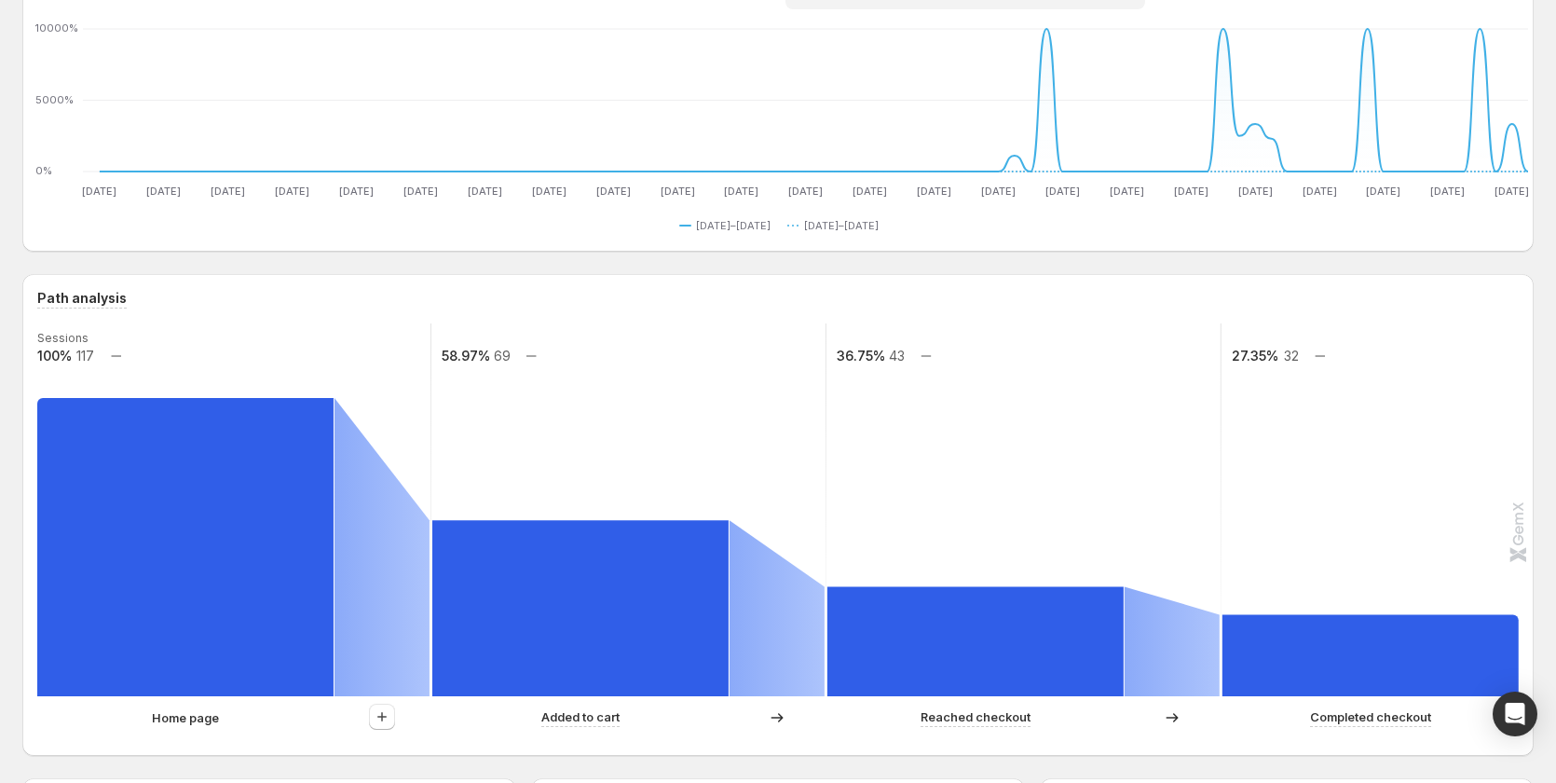
scroll to position [373, 0]
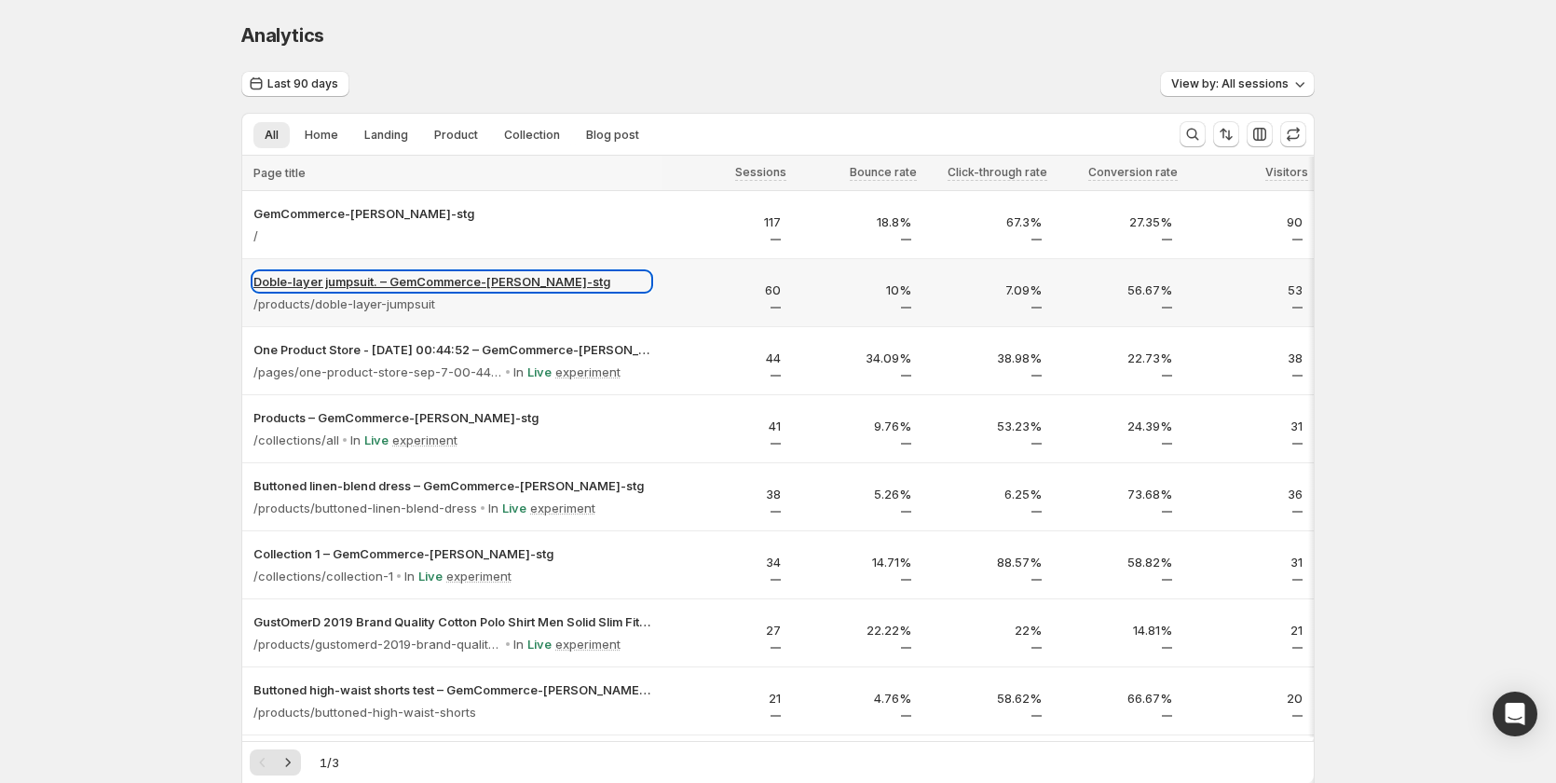
click at [354, 287] on p "Doble-layer jumpsuit. – GemCommerce-sandy-stg" at bounding box center [451, 281] width 397 height 19
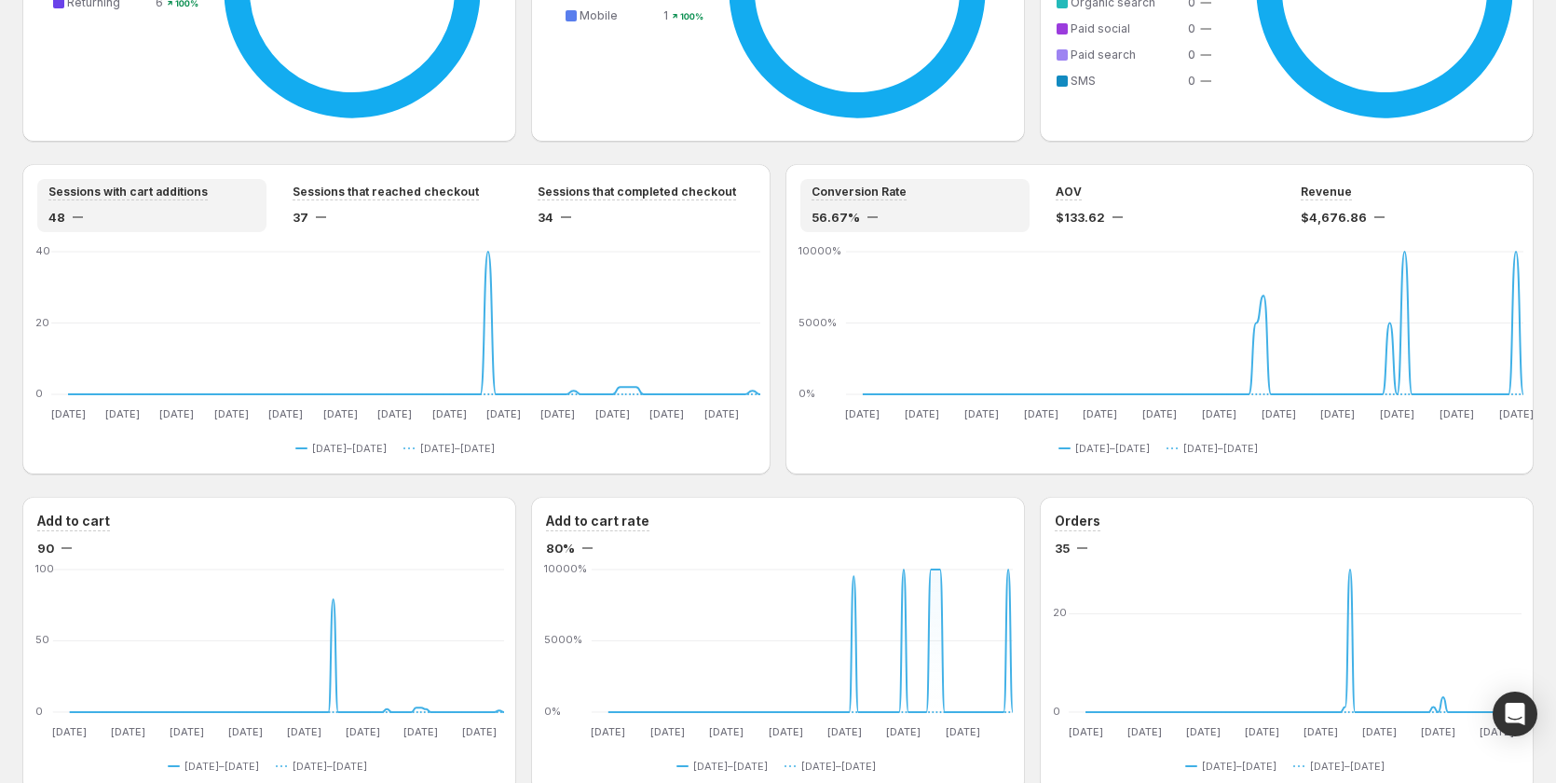
scroll to position [1201, 0]
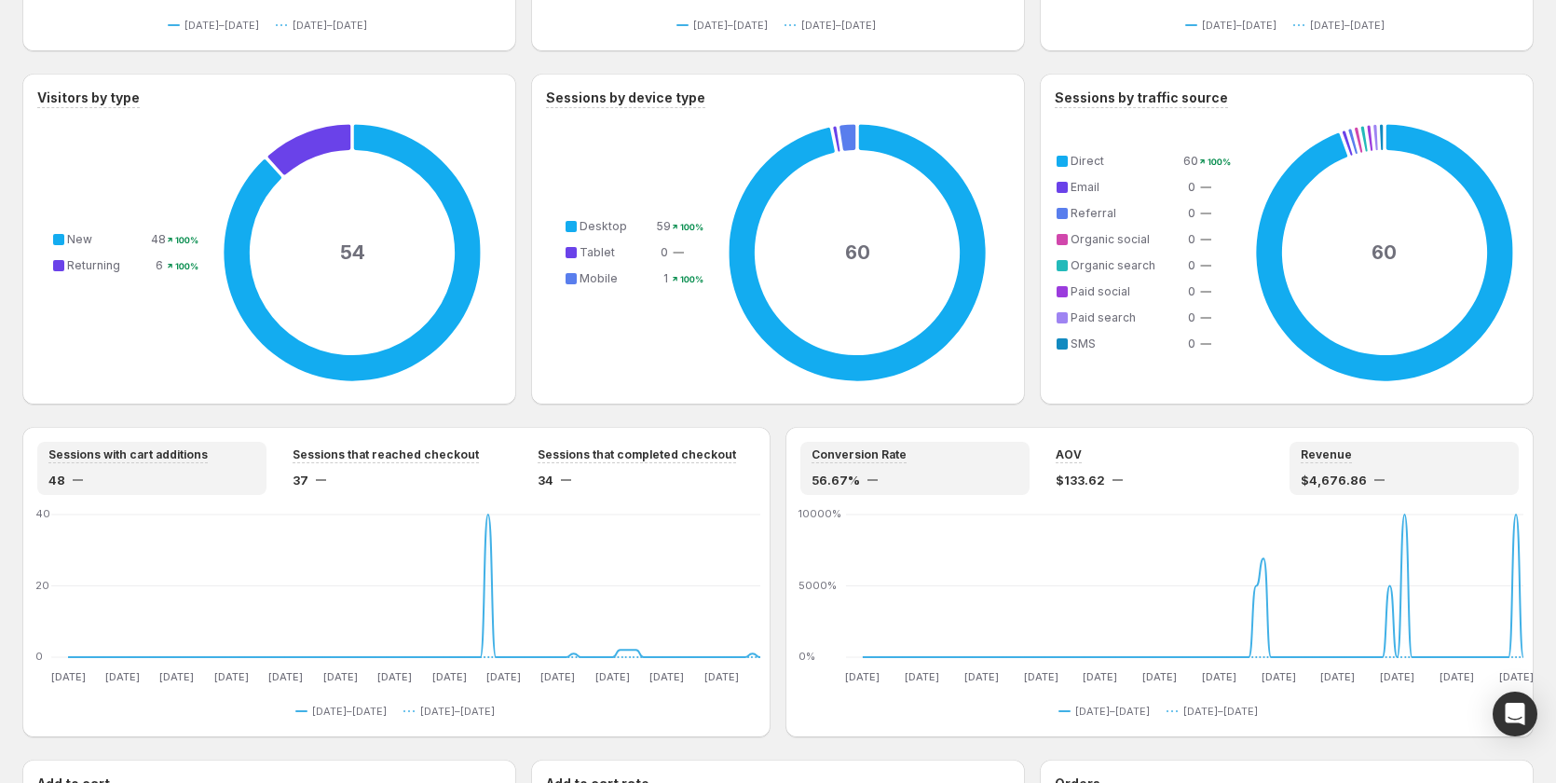
click at [1370, 457] on div "Revenue" at bounding box center [1404, 455] width 207 height 16
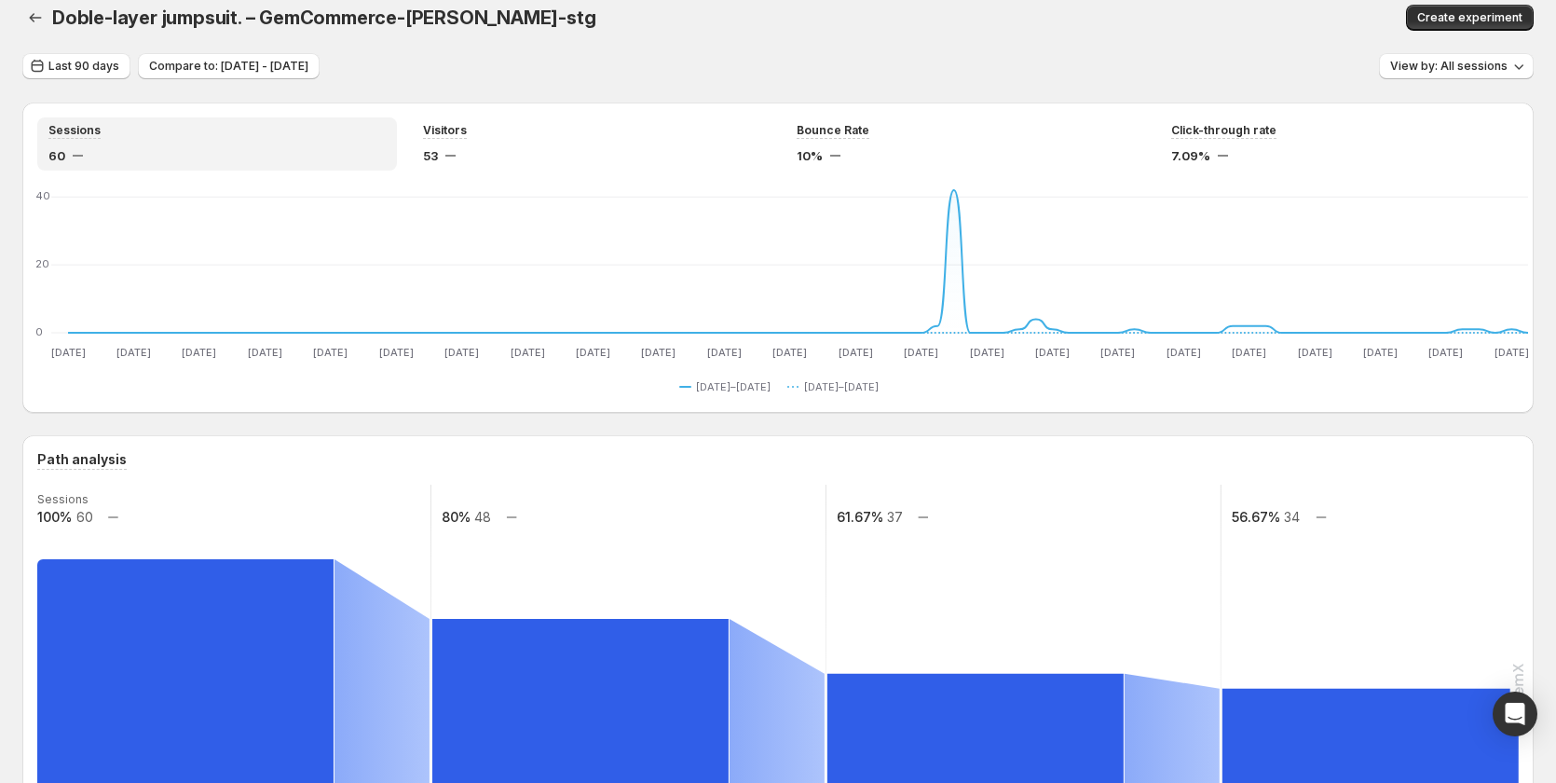
scroll to position [0, 0]
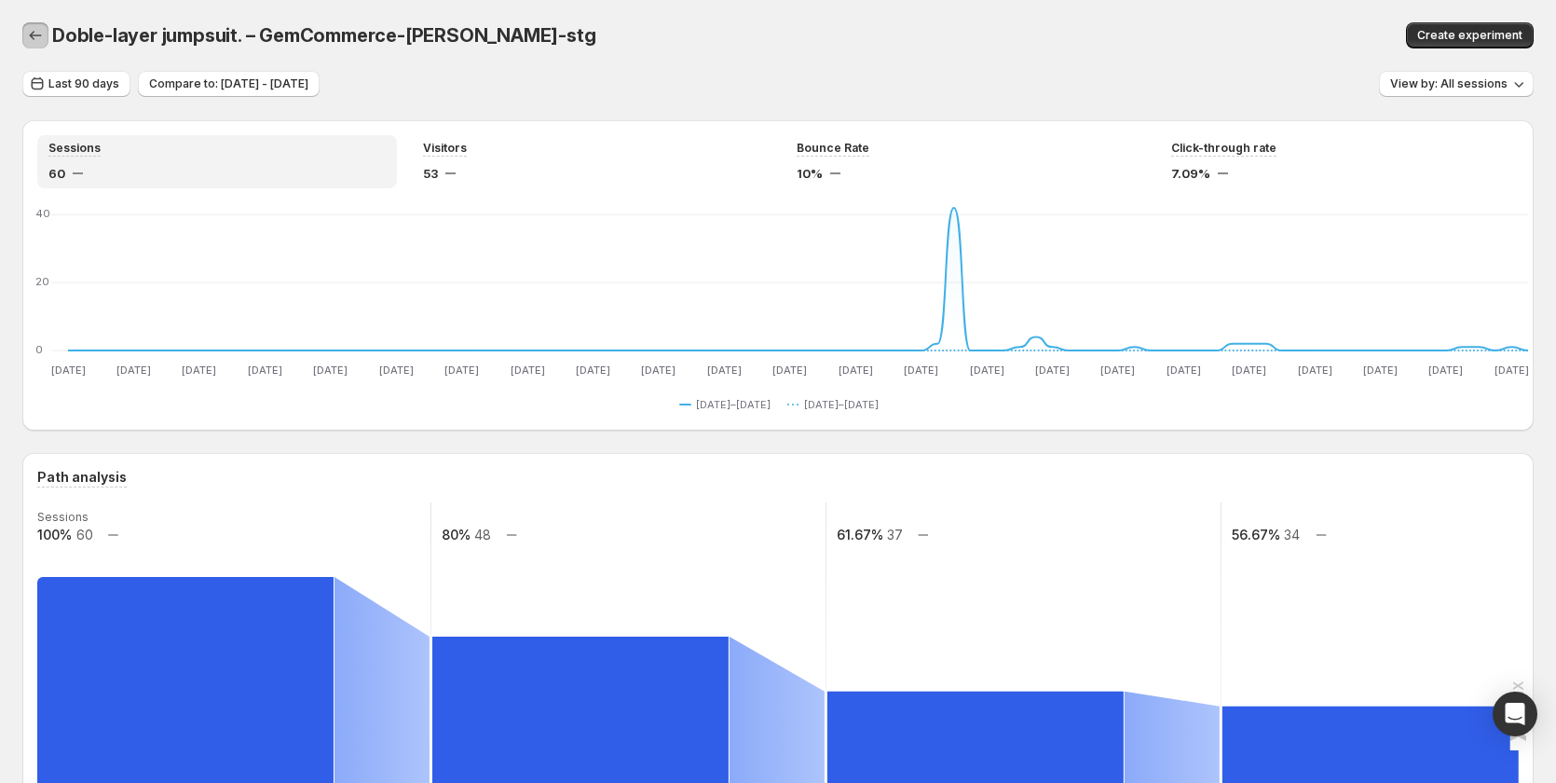
click at [34, 35] on icon "button" at bounding box center [35, 35] width 19 height 19
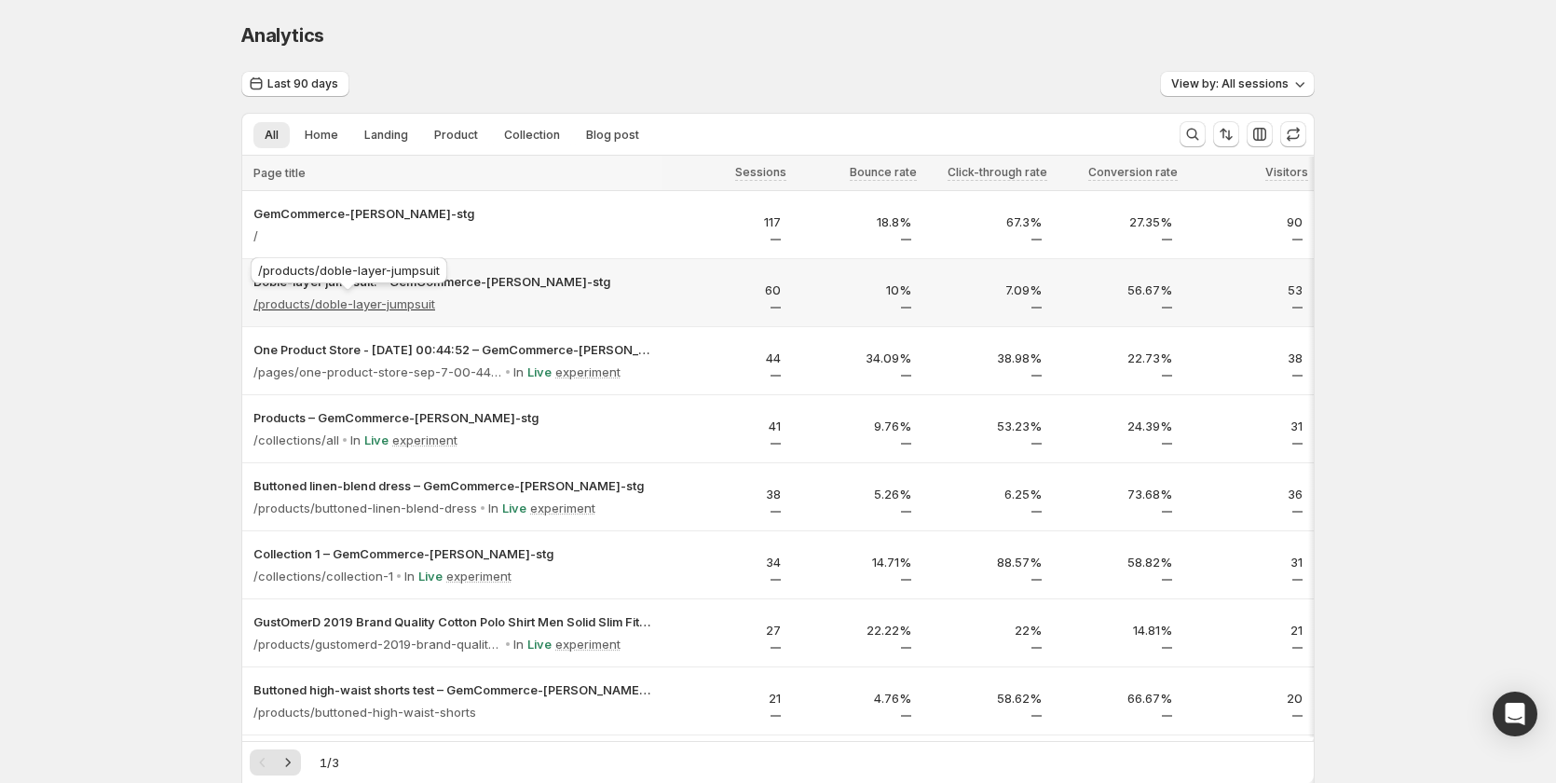
click at [414, 307] on p "/products/doble-layer-jumpsuit" at bounding box center [344, 303] width 182 height 19
click at [406, 279] on div "/products/doble-layer-jumpsuit" at bounding box center [349, 273] width 204 height 41
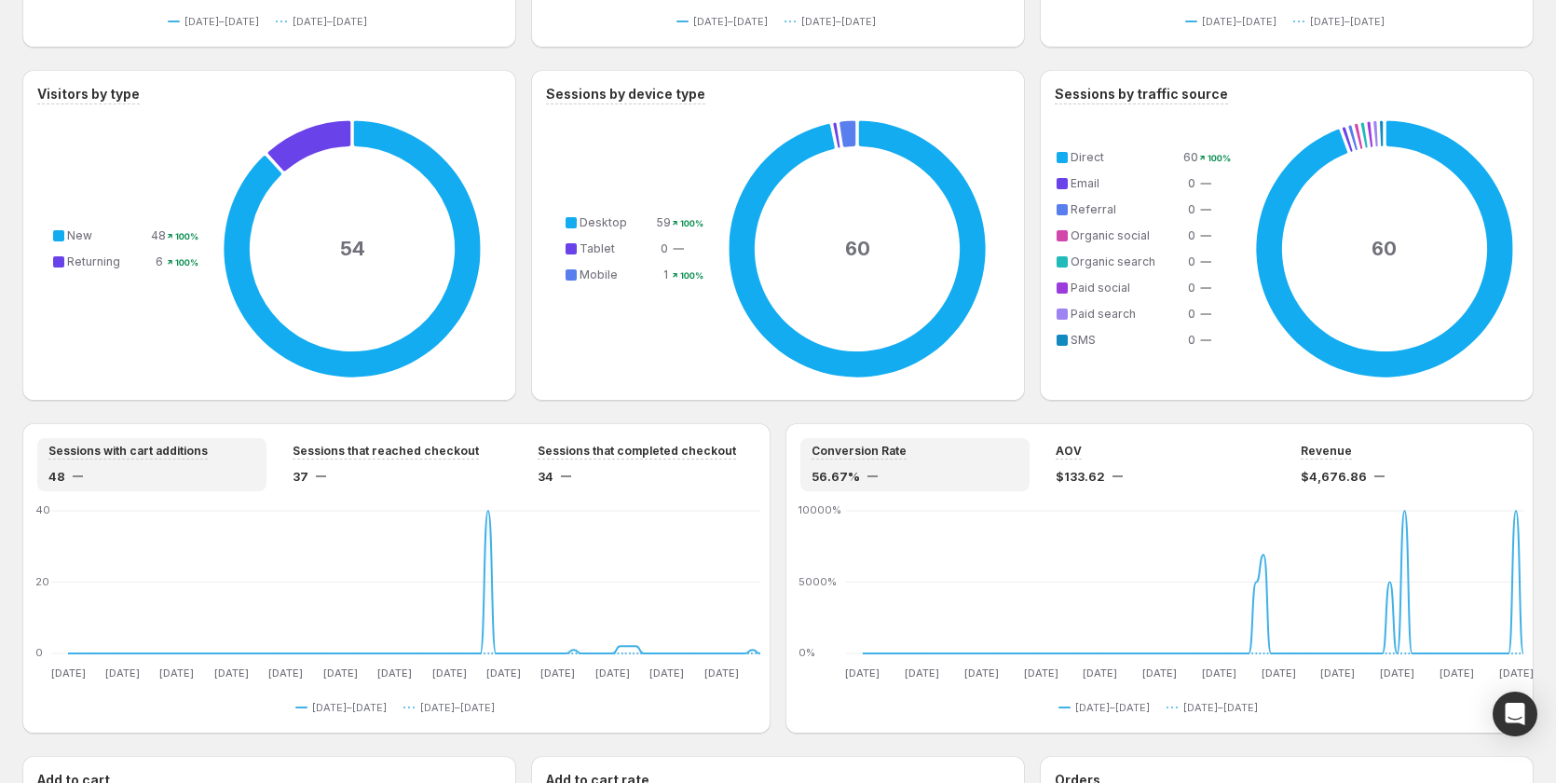
scroll to position [1015, 0]
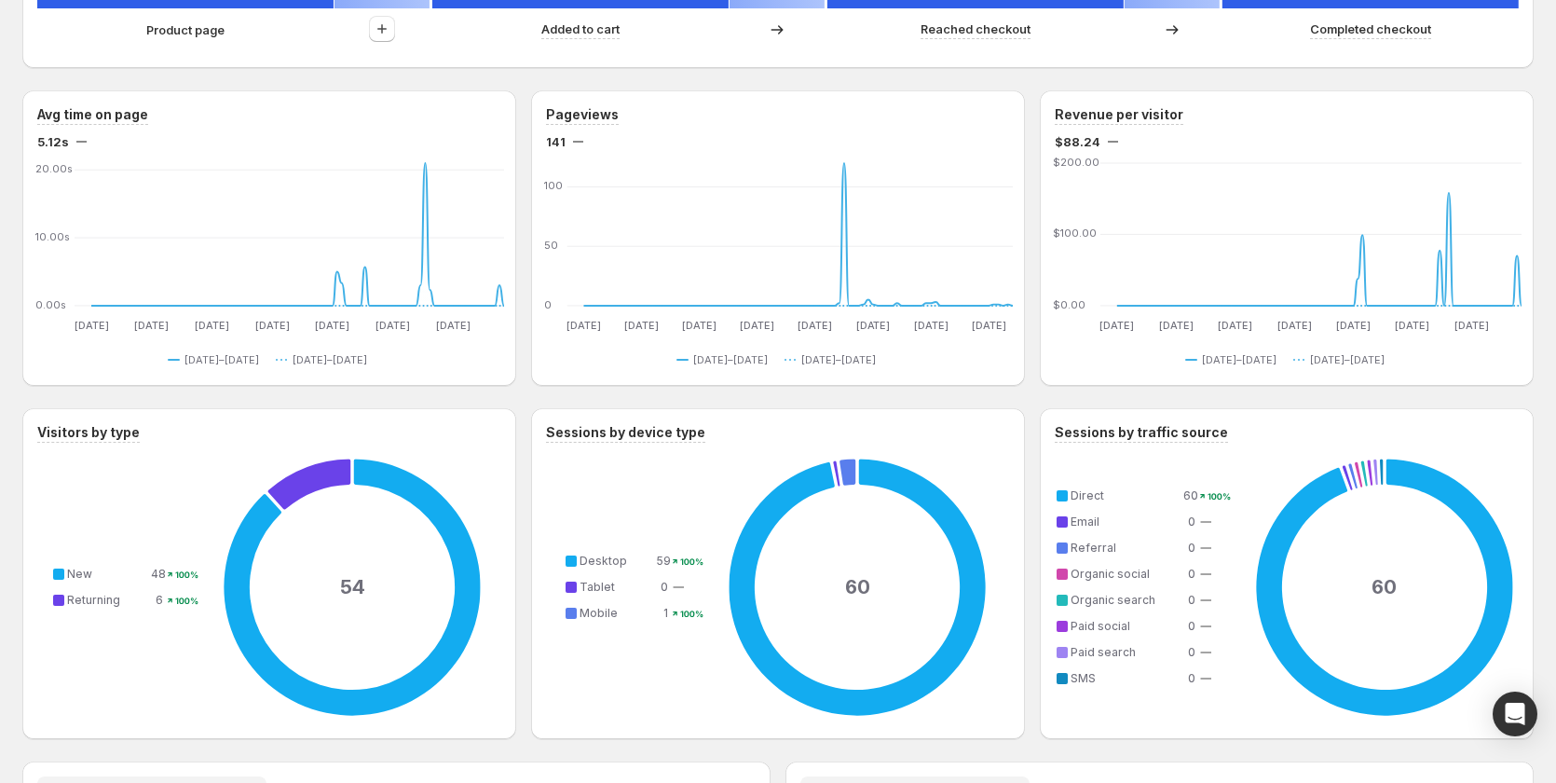
scroll to position [642, 0]
